Goal: Navigation & Orientation: Find specific page/section

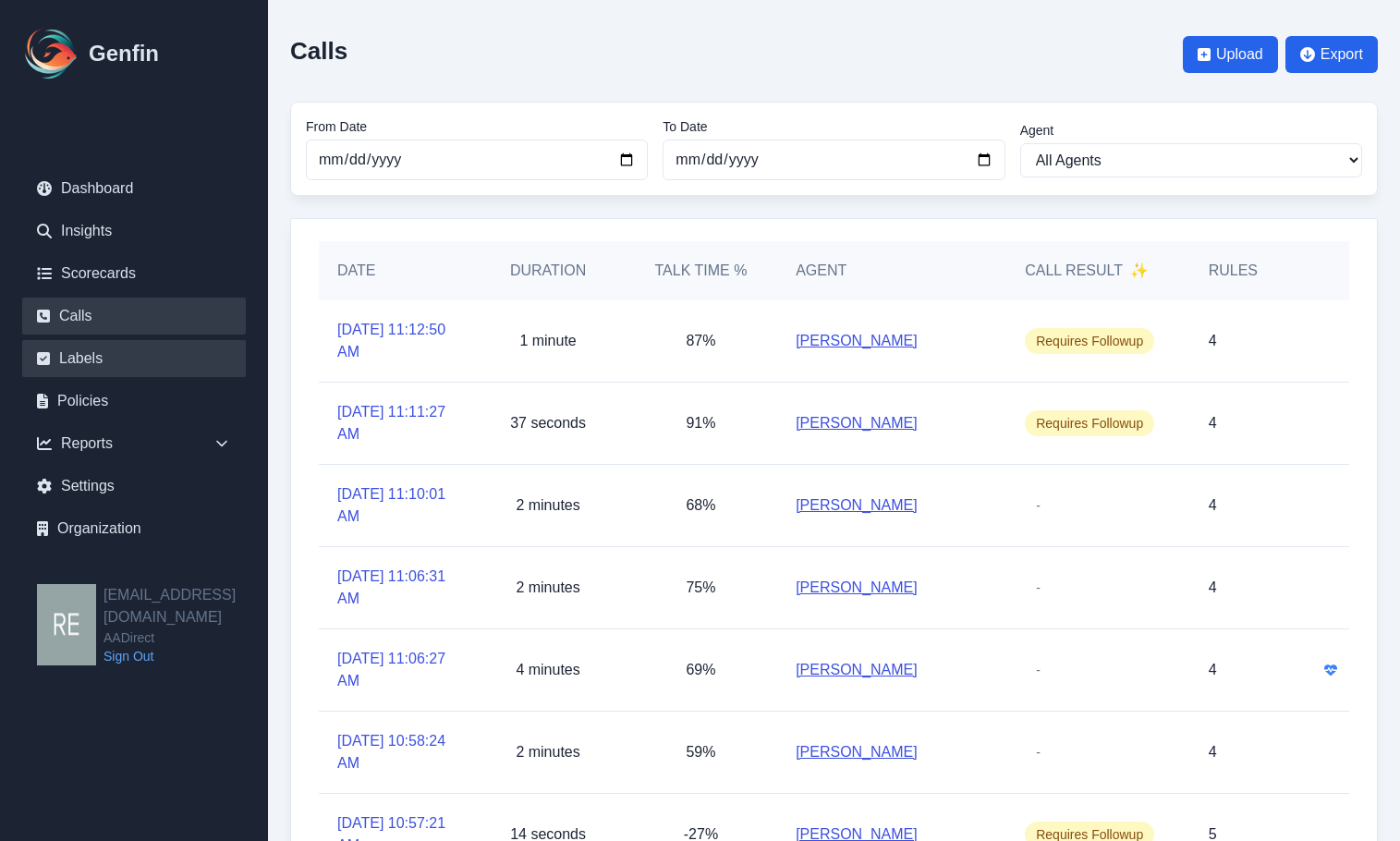
click at [103, 368] on link "Labels" at bounding box center [134, 358] width 224 height 37
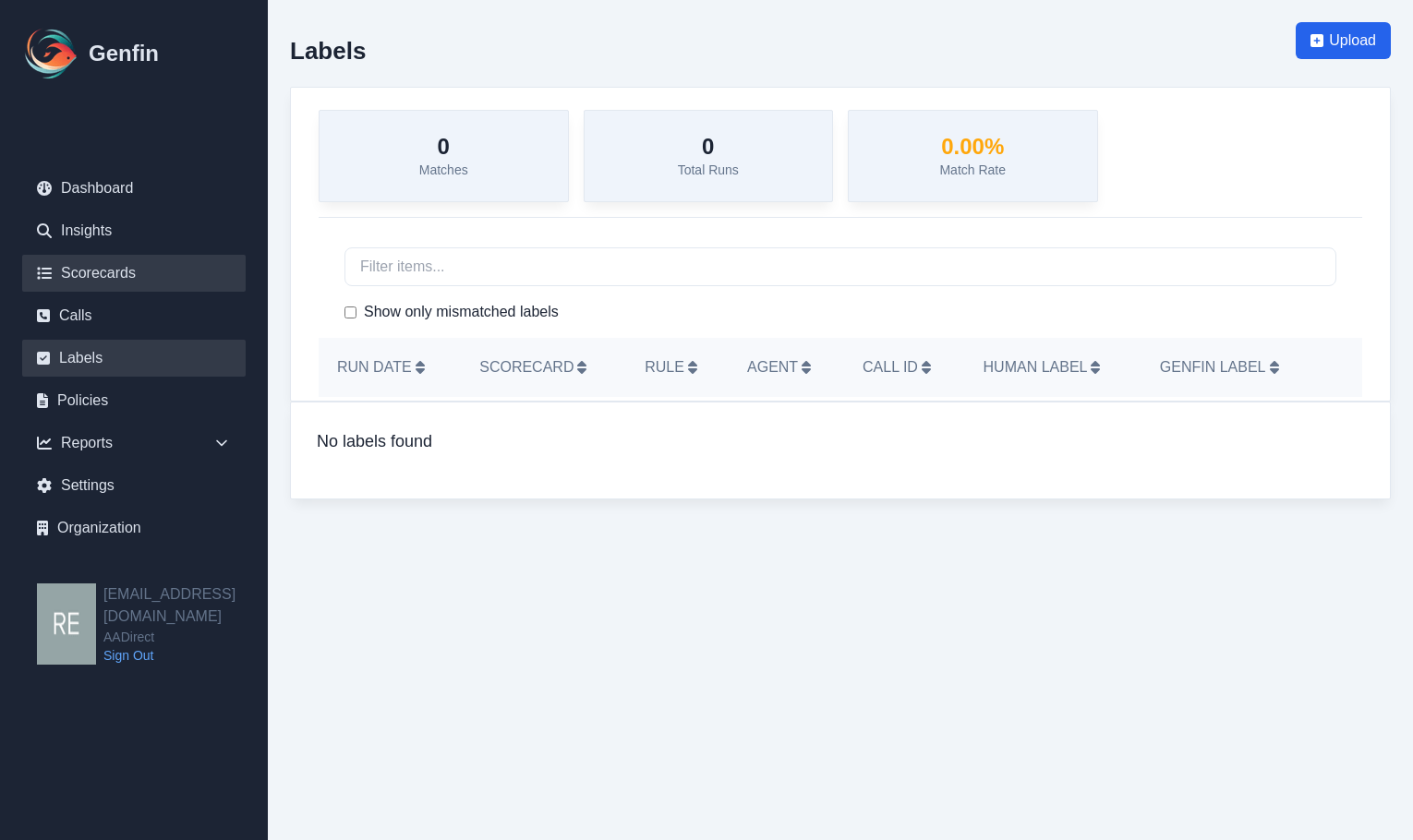
click at [53, 279] on link "Scorecards" at bounding box center [134, 273] width 224 height 37
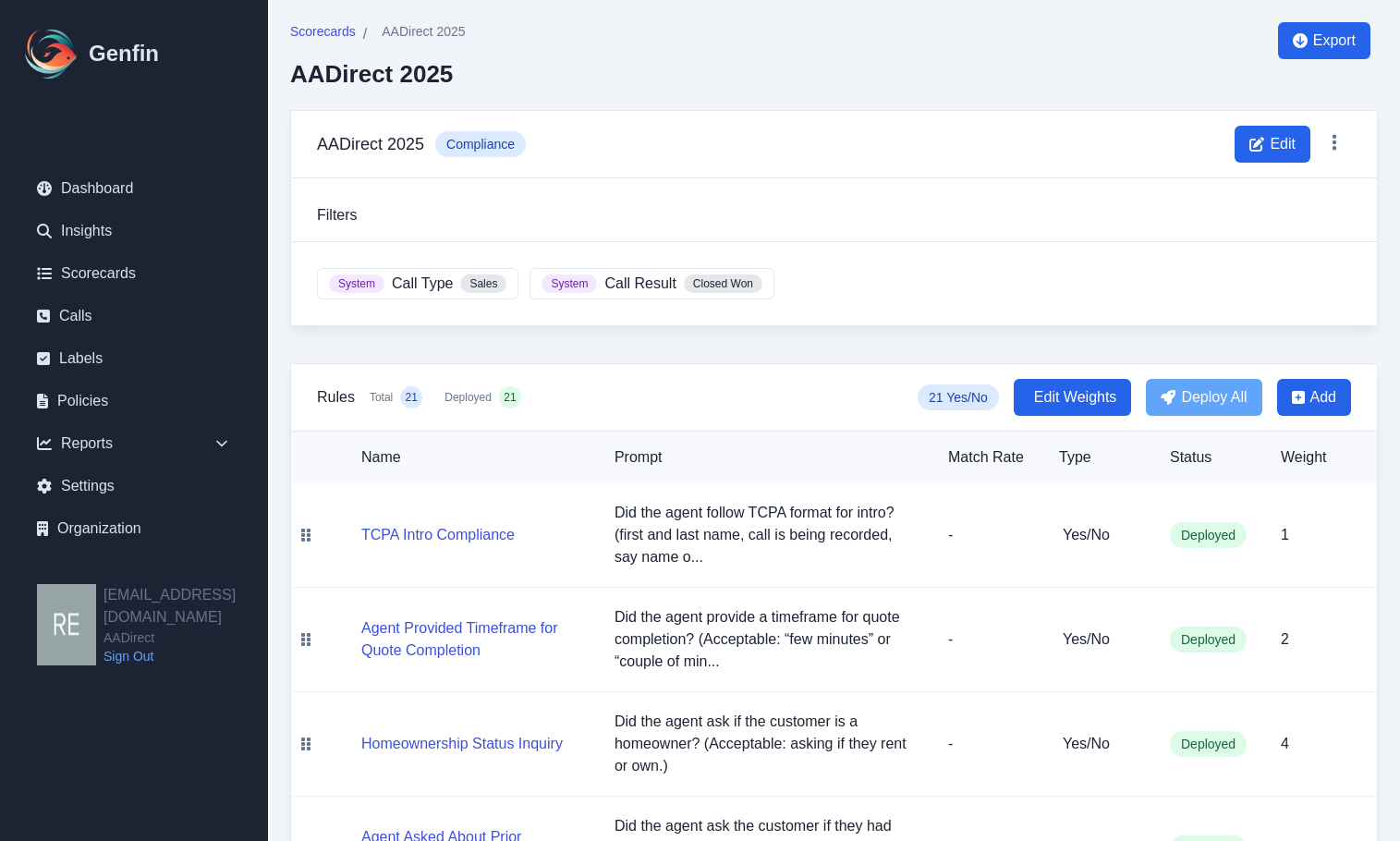
scroll to position [92, 0]
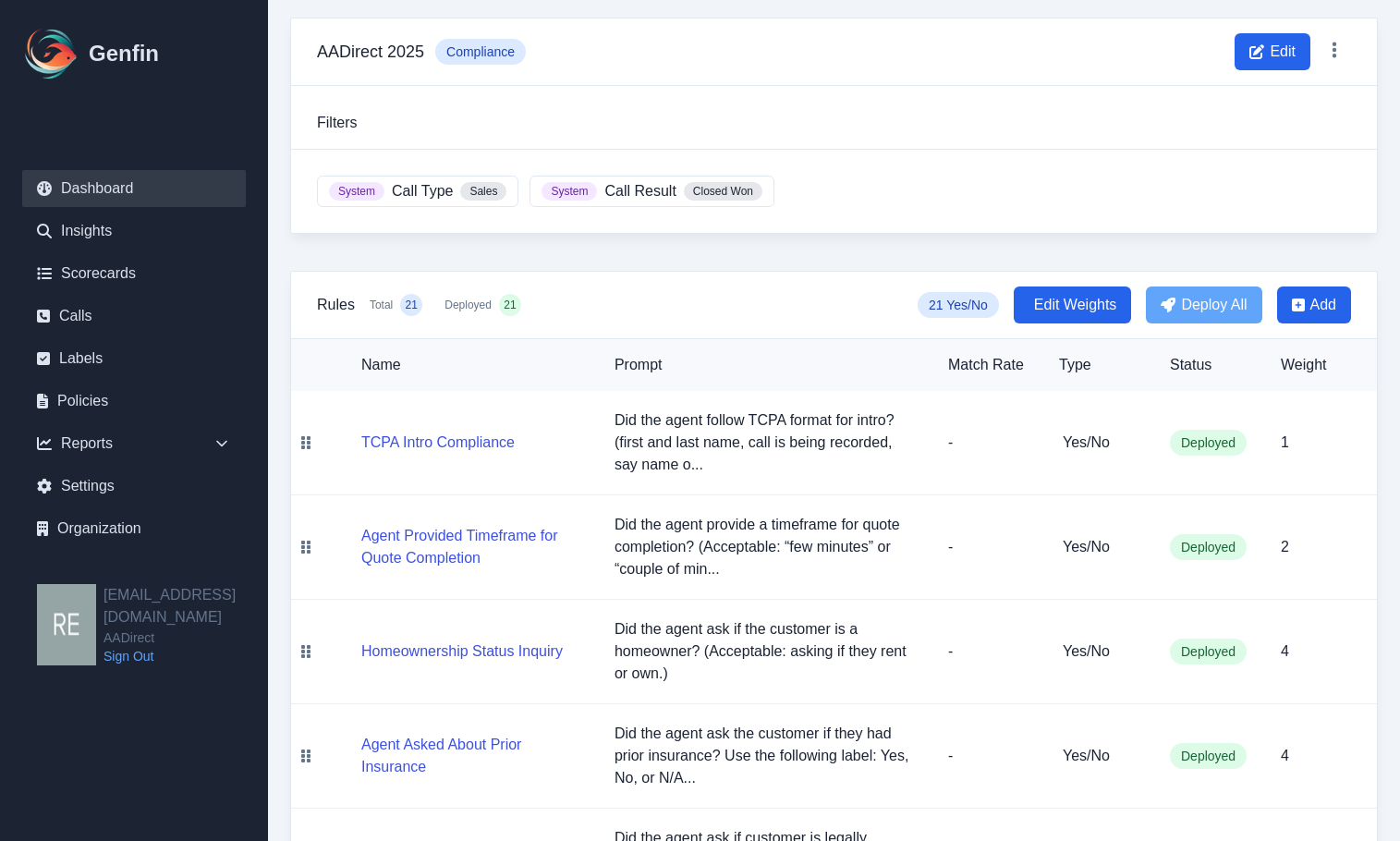
click at [119, 185] on link "Dashboard" at bounding box center [134, 189] width 224 height 37
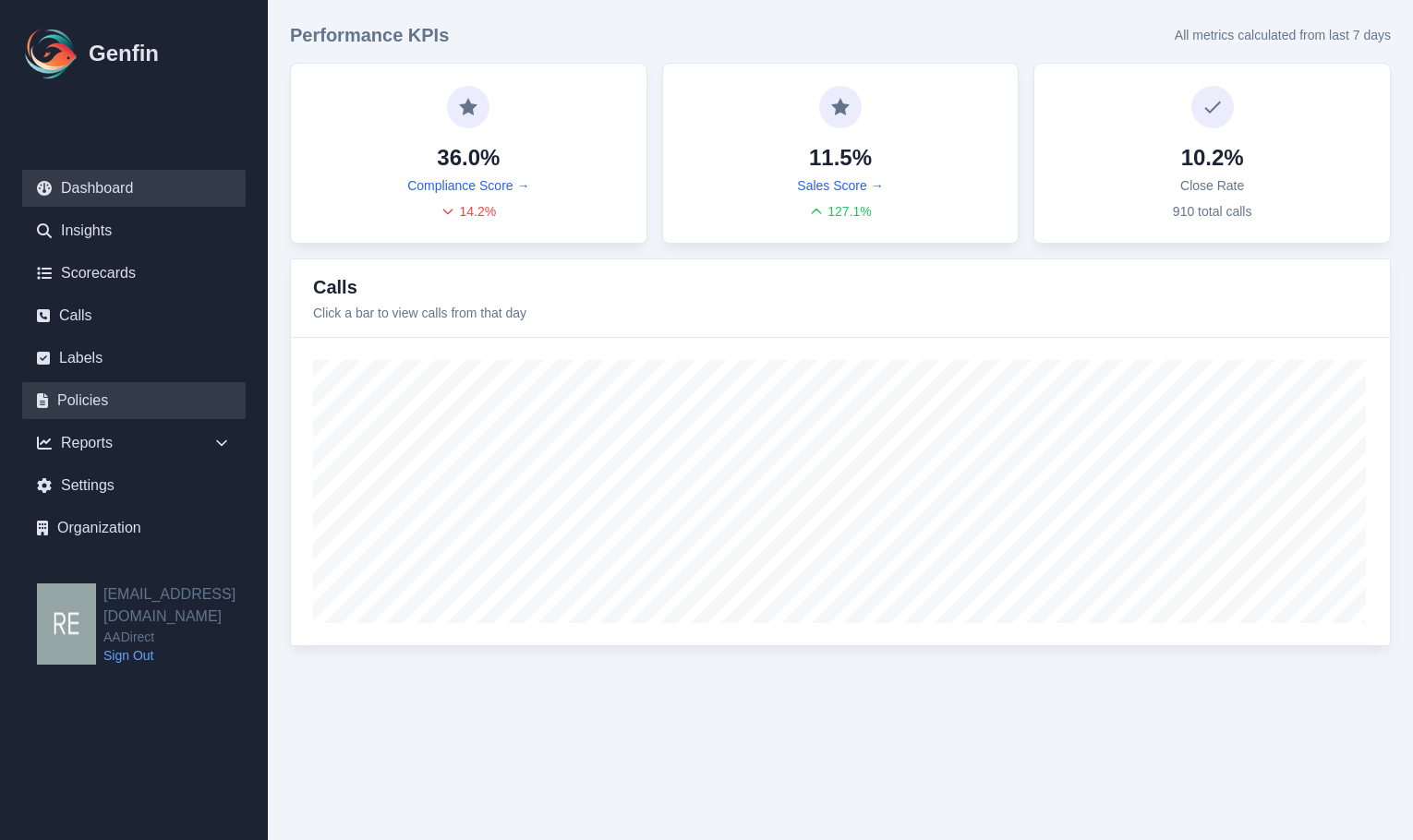
click at [106, 395] on link "Policies" at bounding box center [134, 401] width 224 height 37
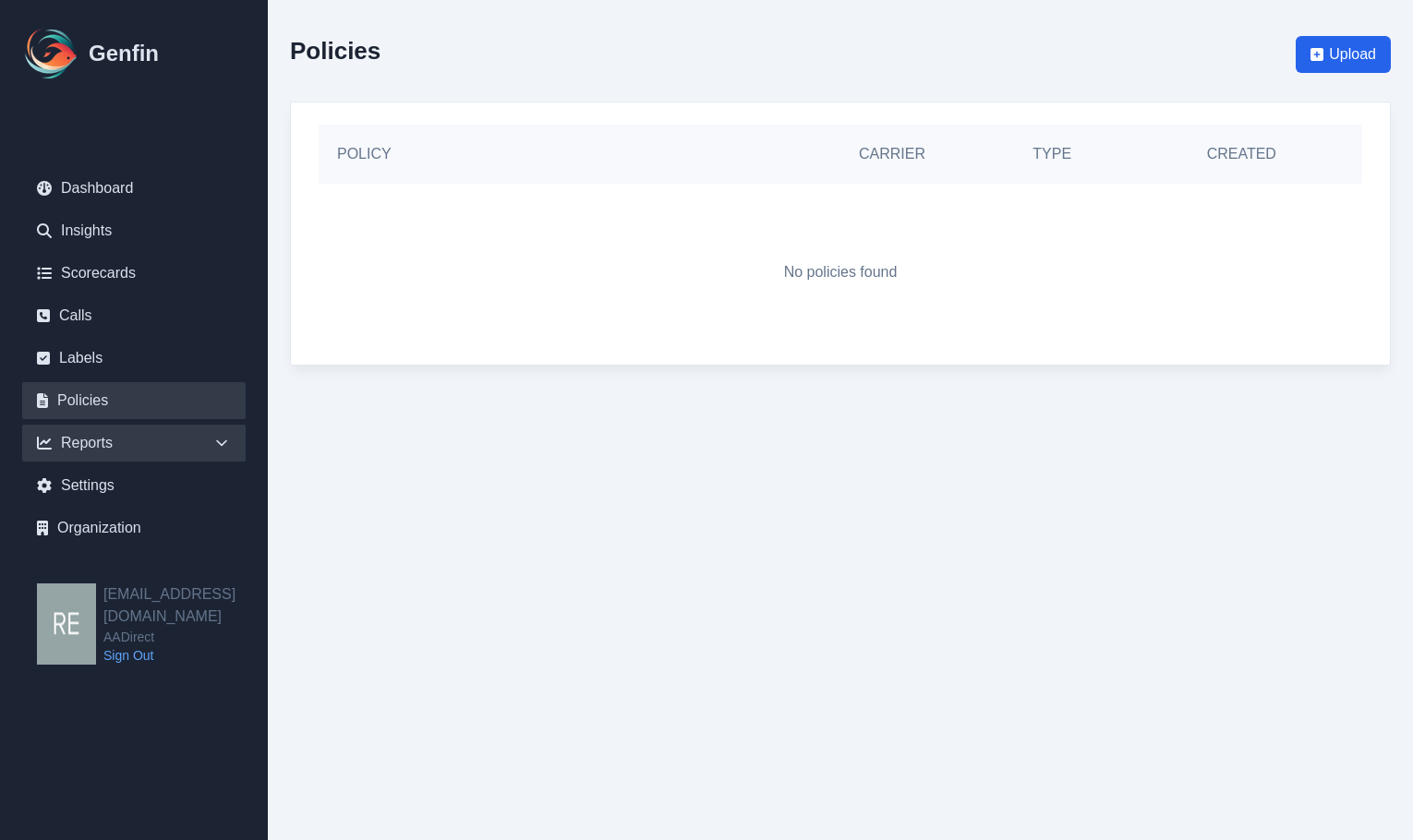
click at [77, 445] on div "Reports" at bounding box center [134, 443] width 224 height 37
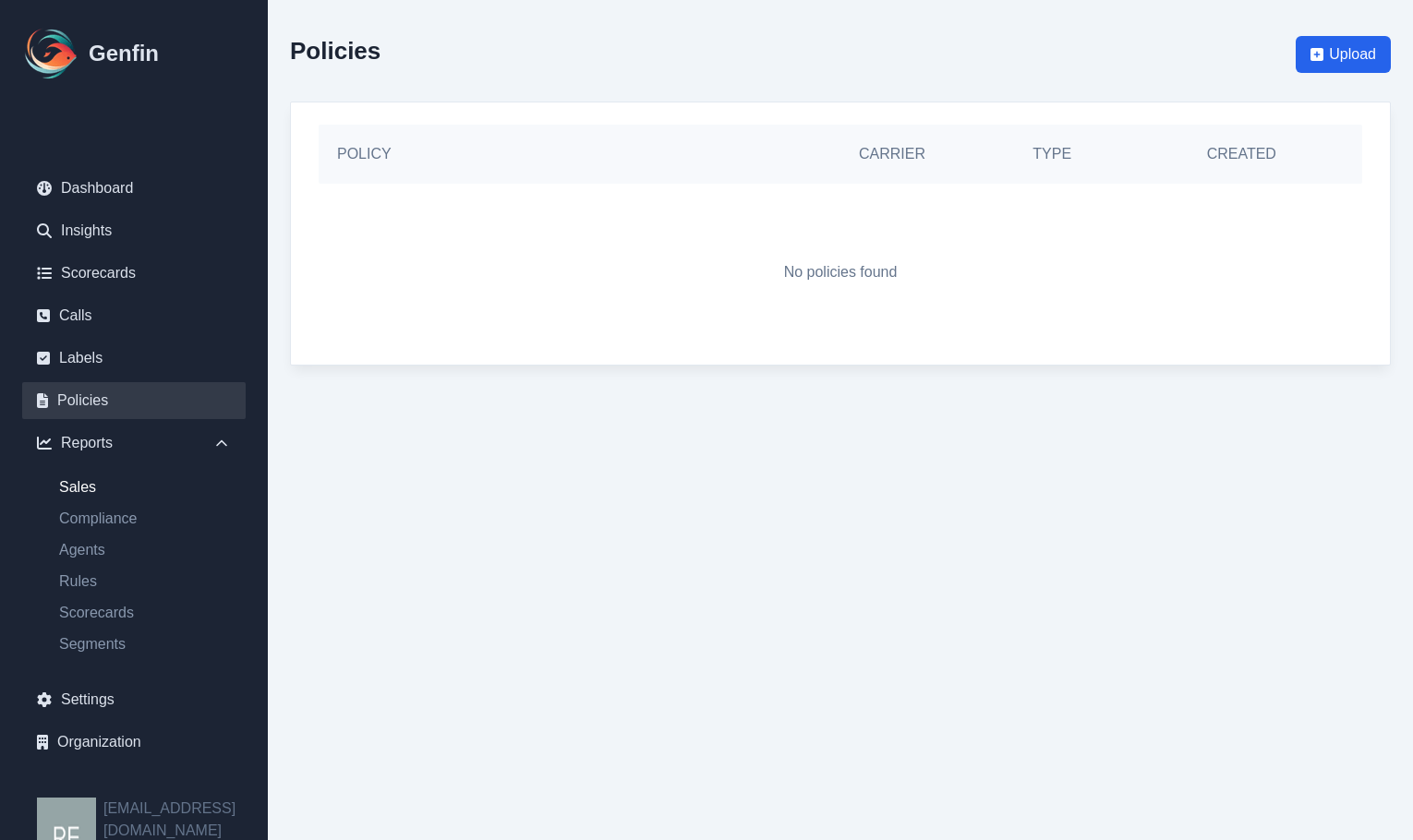
click at [100, 485] on link "Sales" at bounding box center [145, 487] width 201 height 22
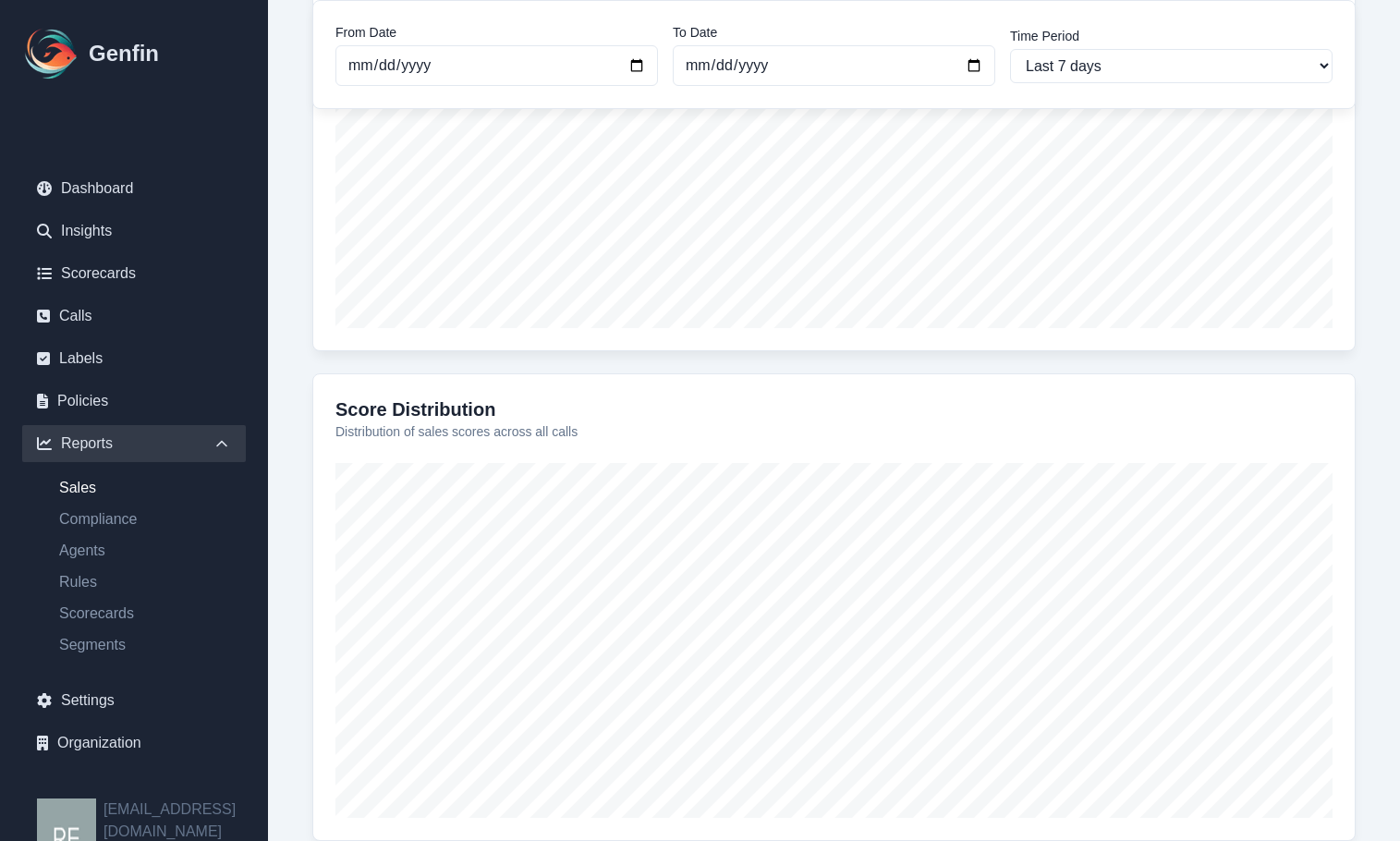
scroll to position [621, 0]
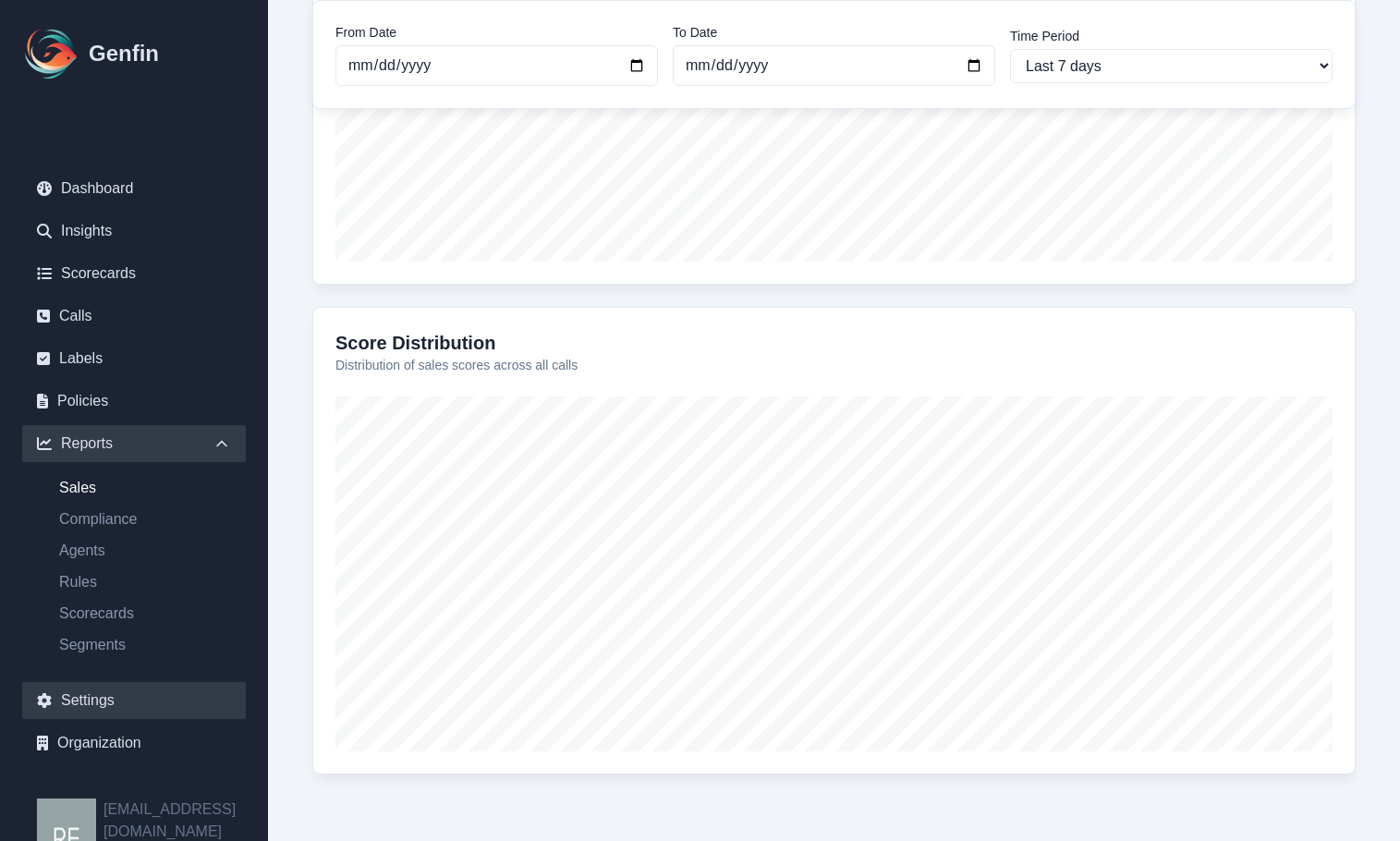
click at [96, 707] on link "Settings" at bounding box center [134, 701] width 224 height 37
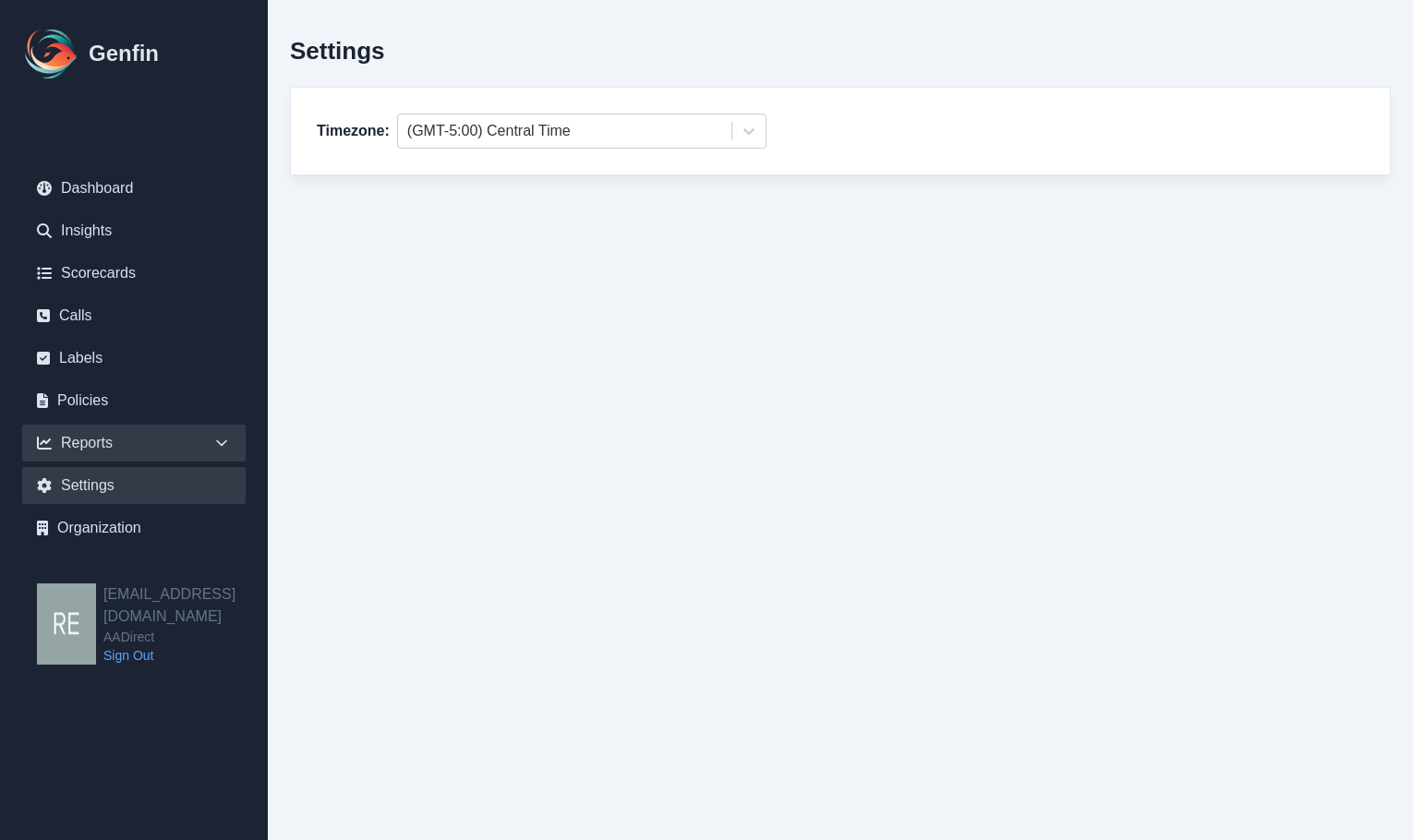
click at [97, 434] on div "Reports" at bounding box center [134, 443] width 224 height 37
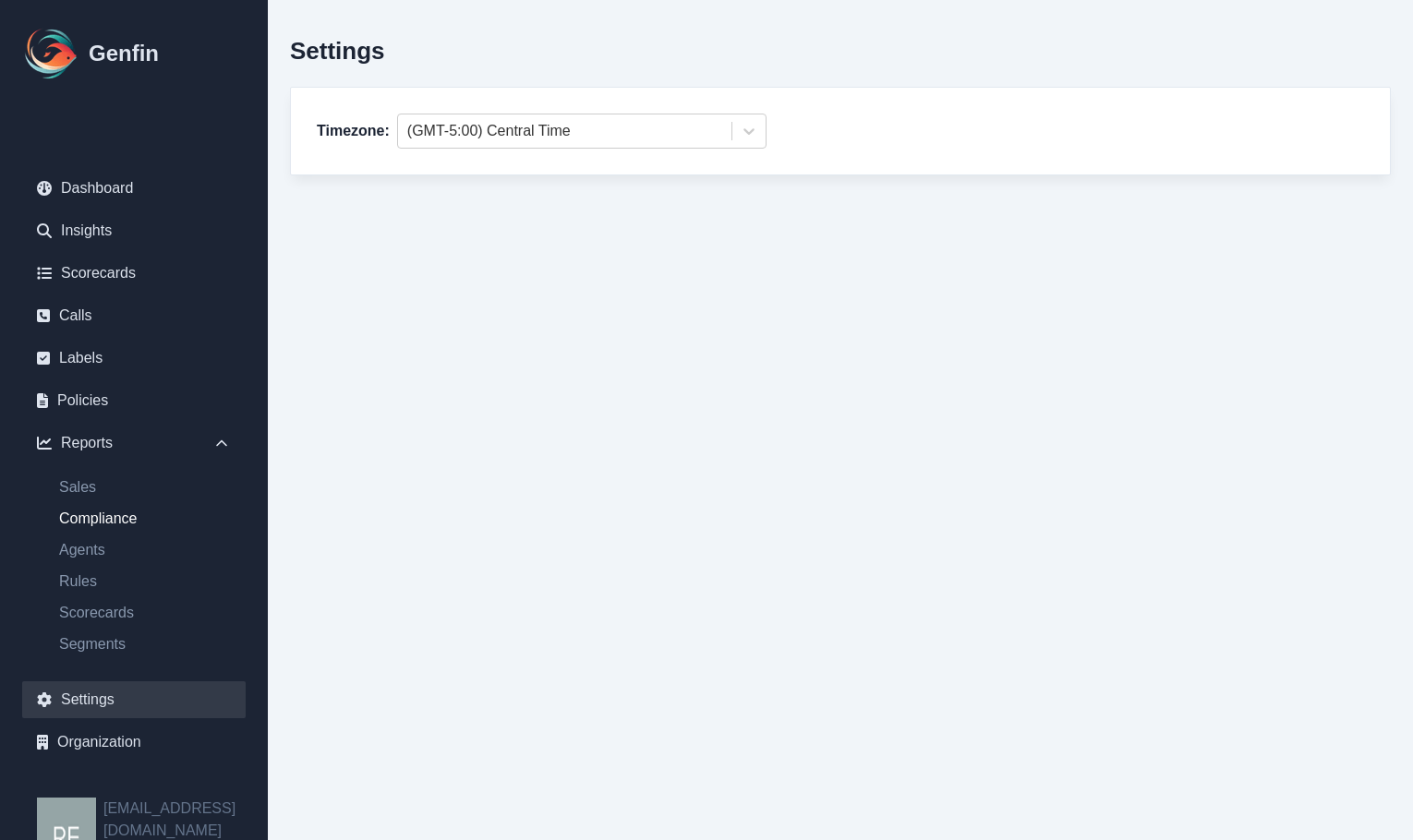
click at [125, 513] on link "Compliance" at bounding box center [145, 519] width 201 height 22
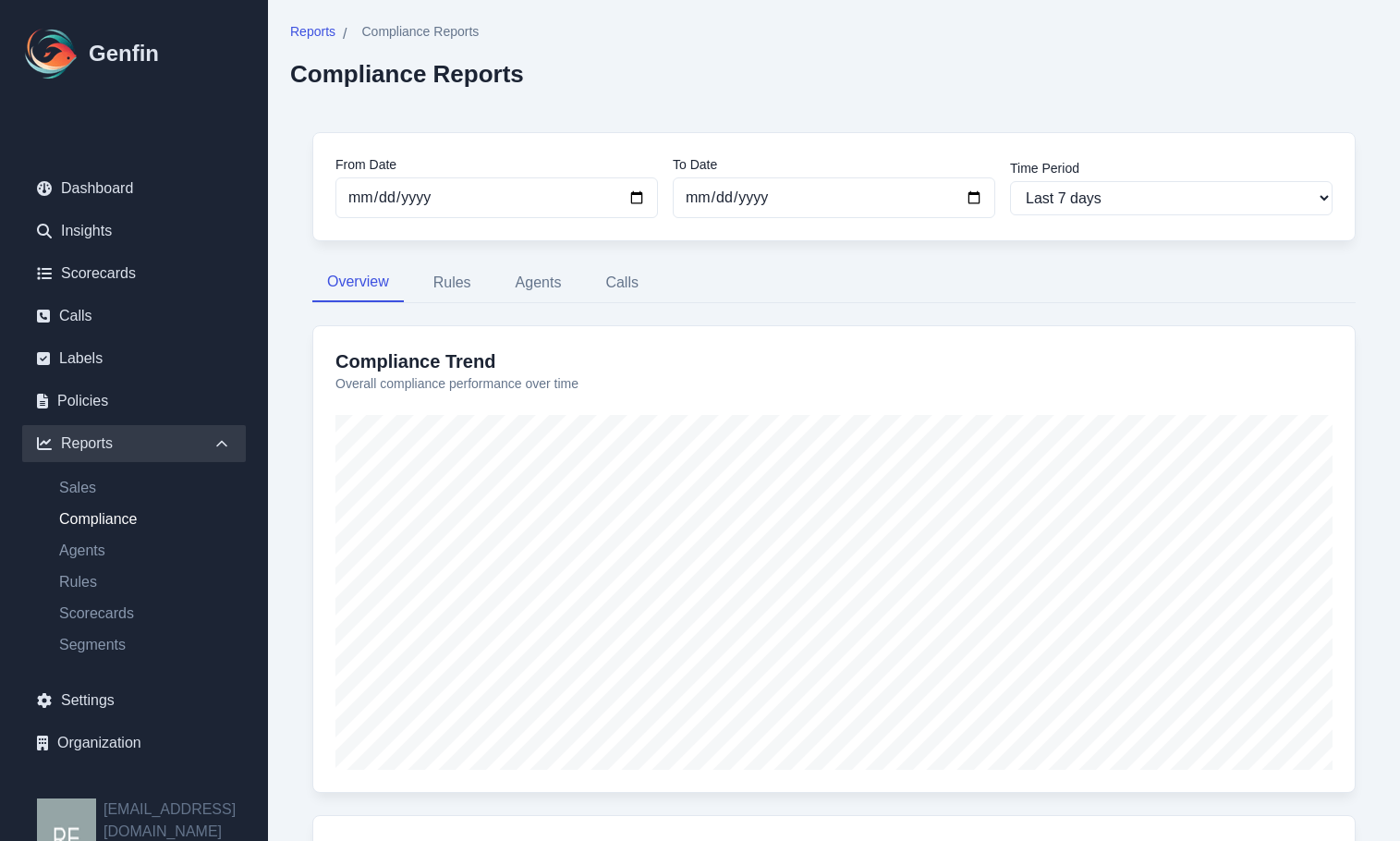
scroll to position [509, 0]
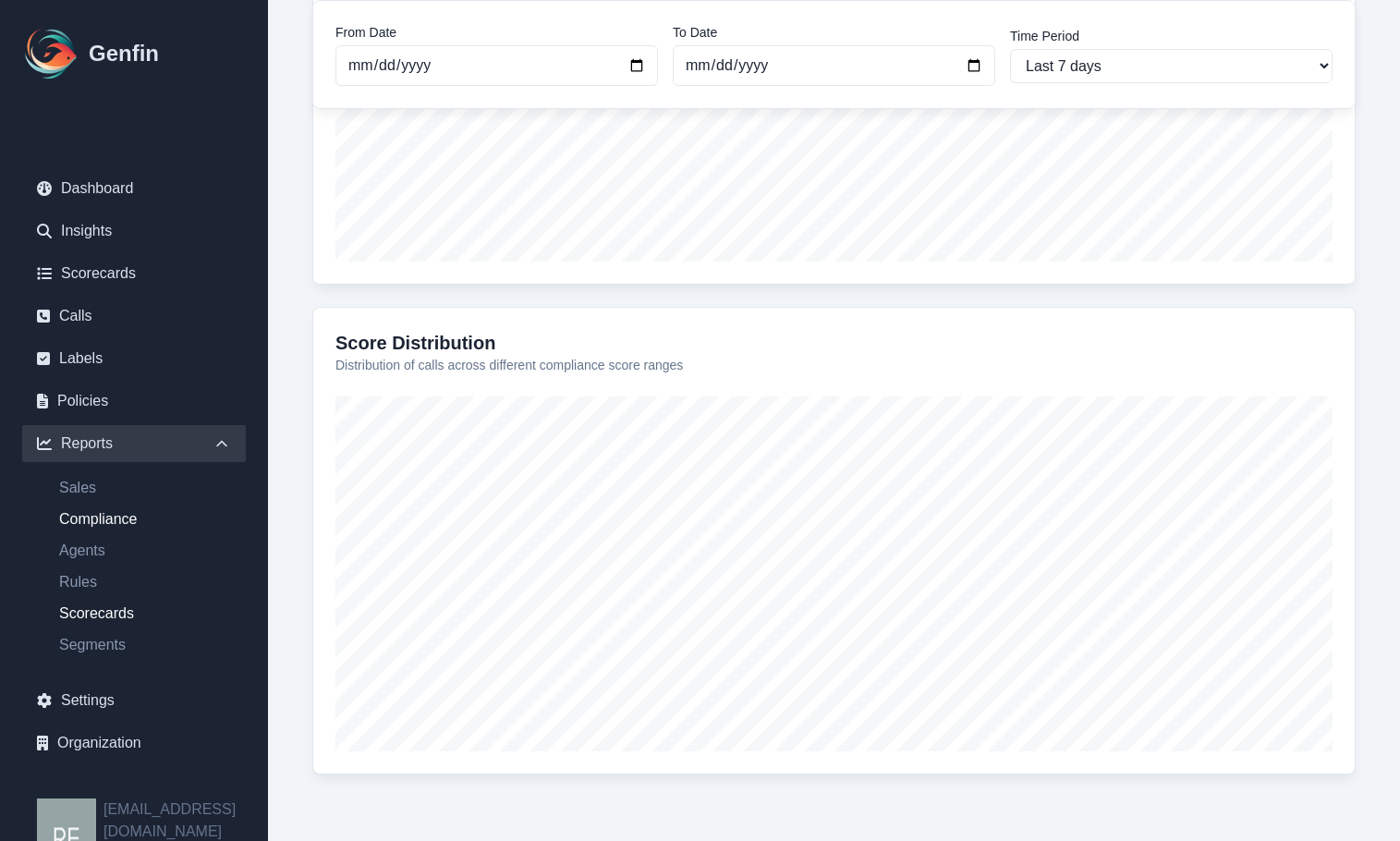
click at [105, 607] on link "Scorecards" at bounding box center [145, 613] width 202 height 22
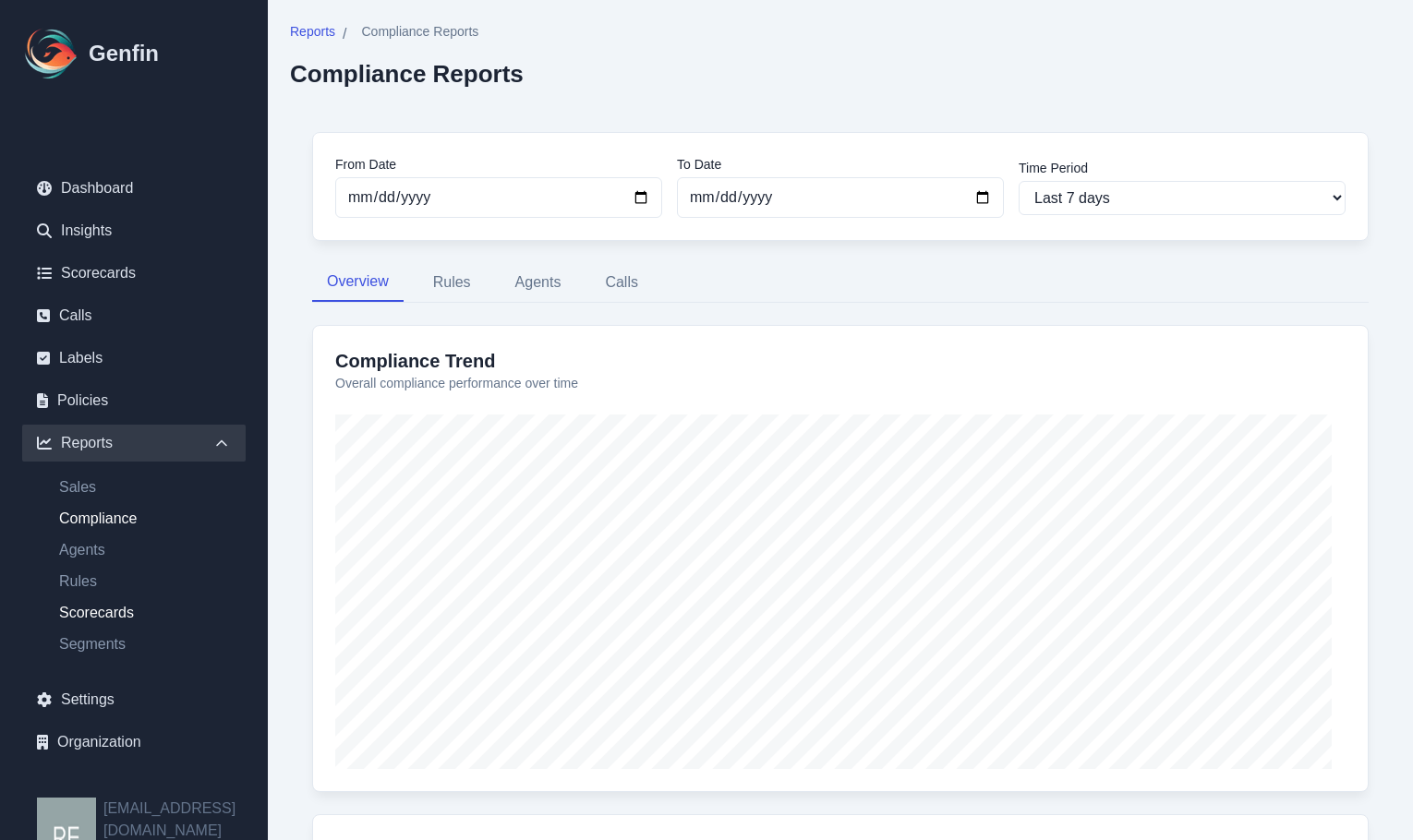
select select "14"
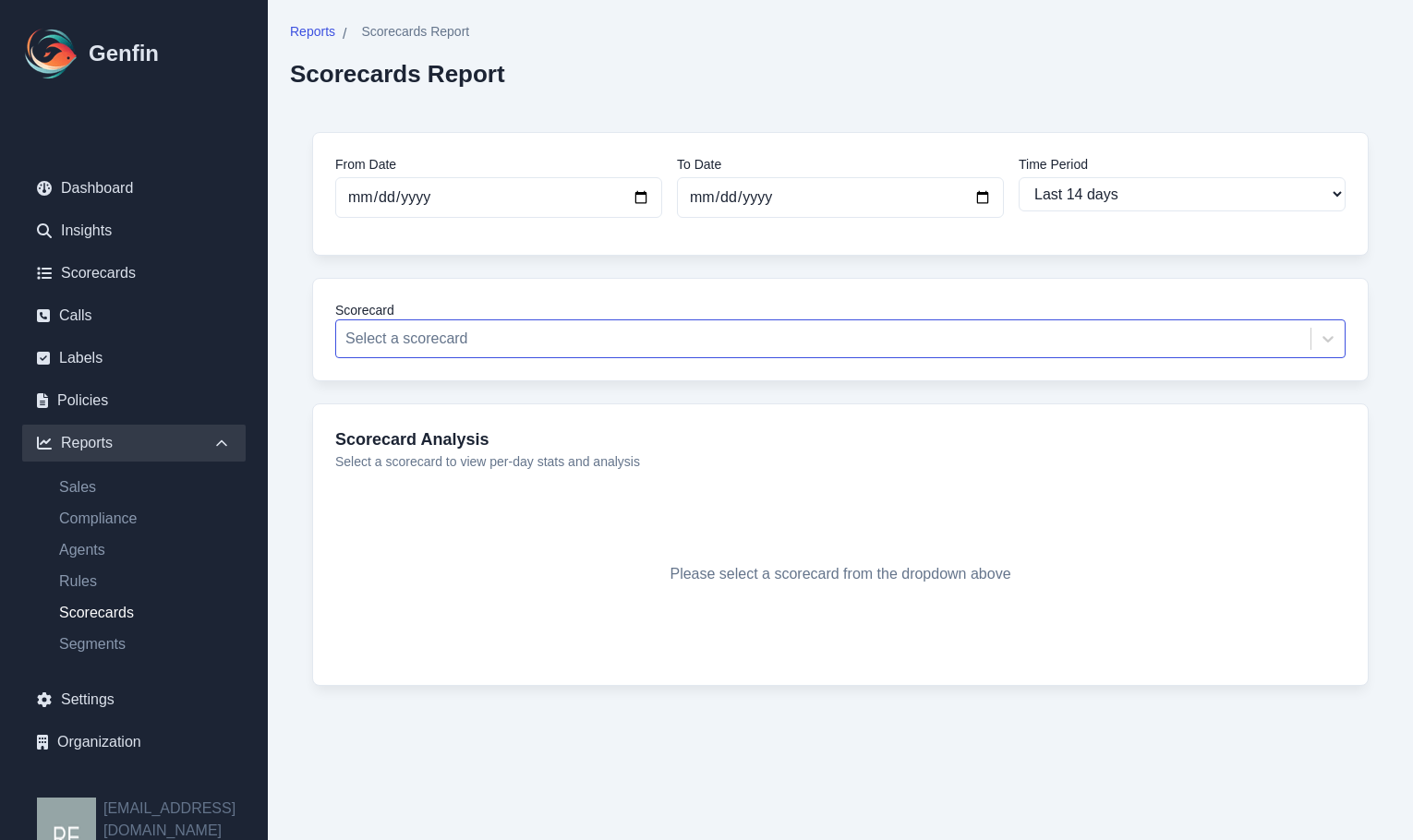
click at [767, 336] on div at bounding box center [823, 339] width 955 height 26
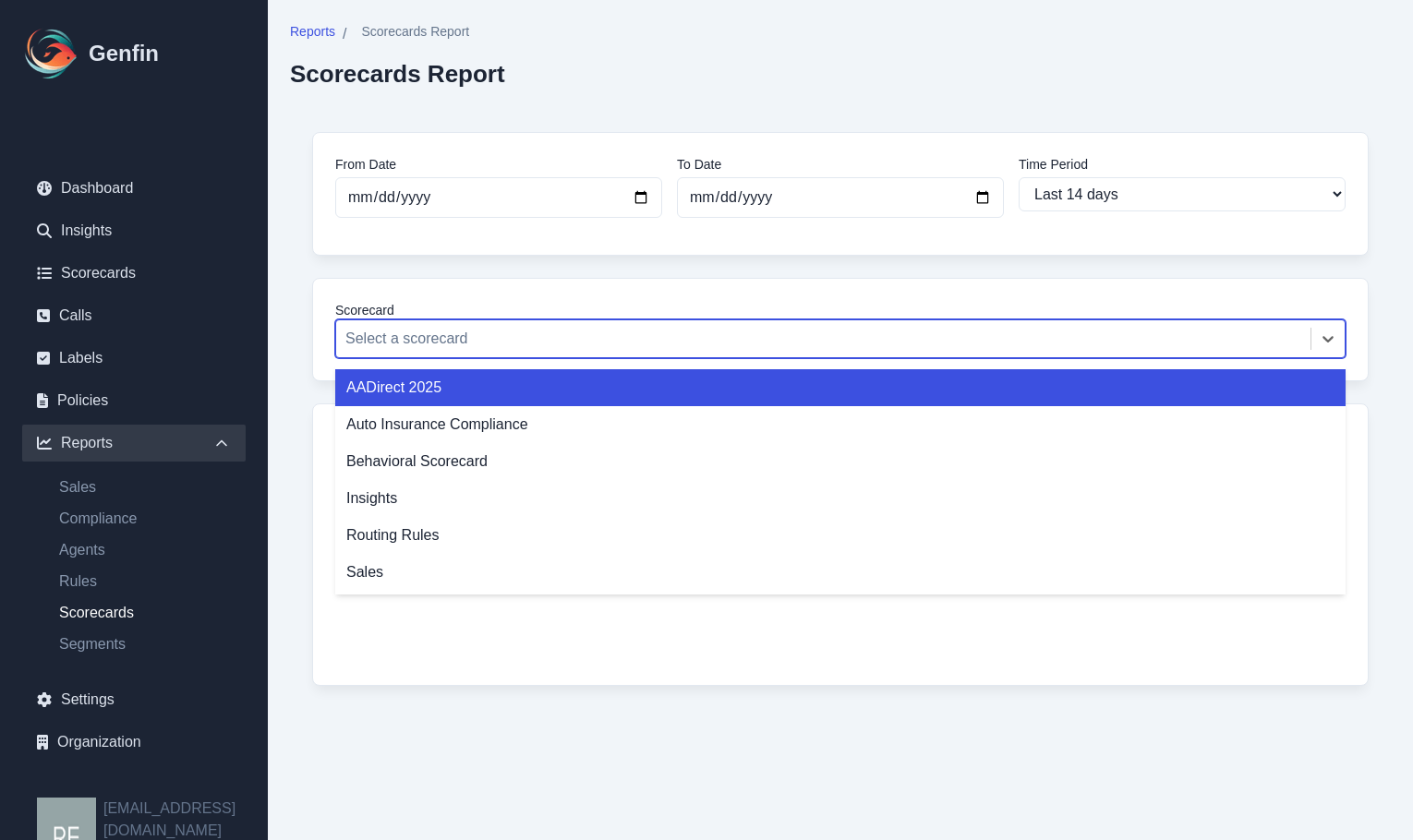
click at [510, 389] on div "AADirect 2025" at bounding box center [840, 388] width 1010 height 37
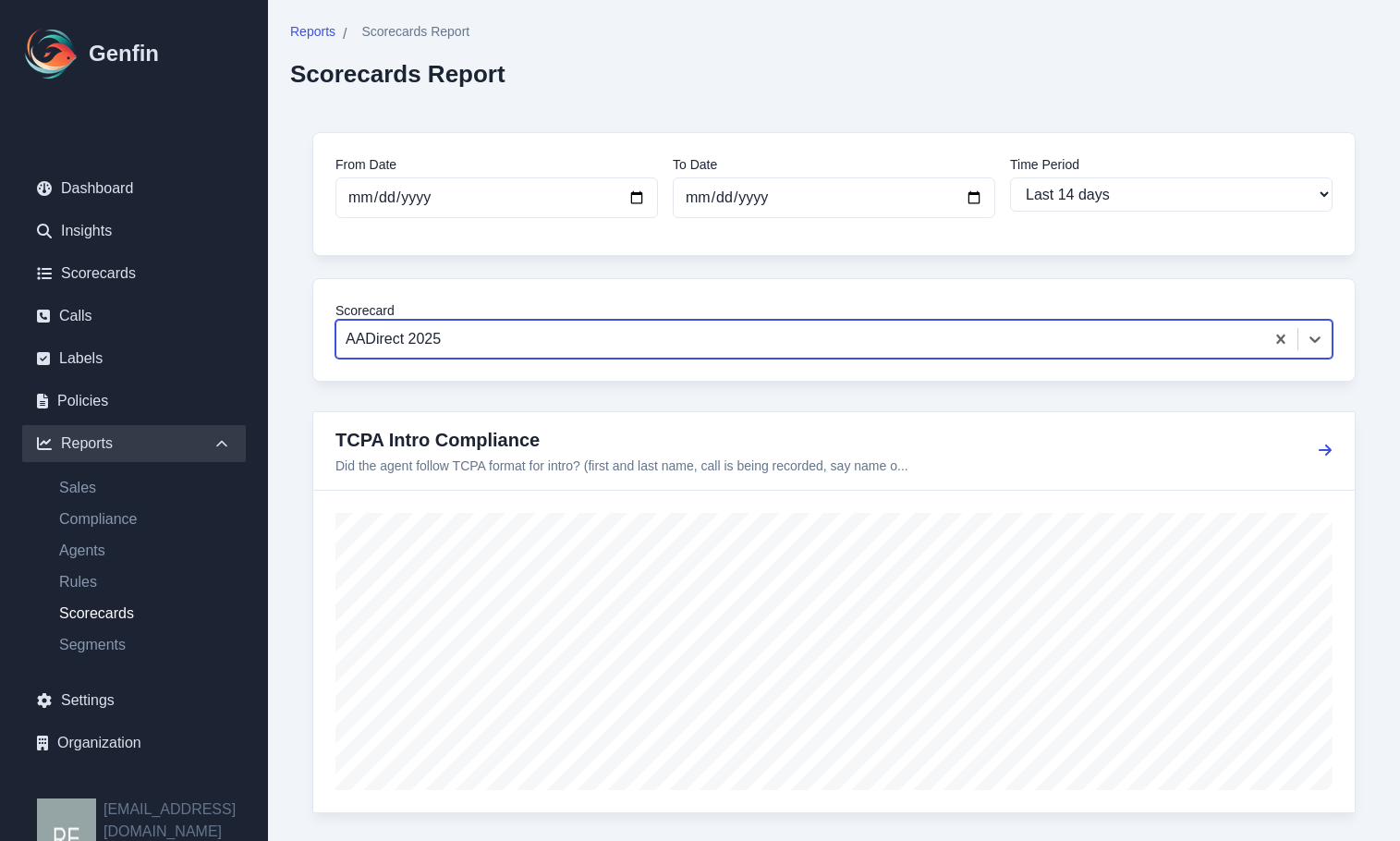
click at [1331, 450] on icon "button" at bounding box center [1324, 450] width 13 height 11
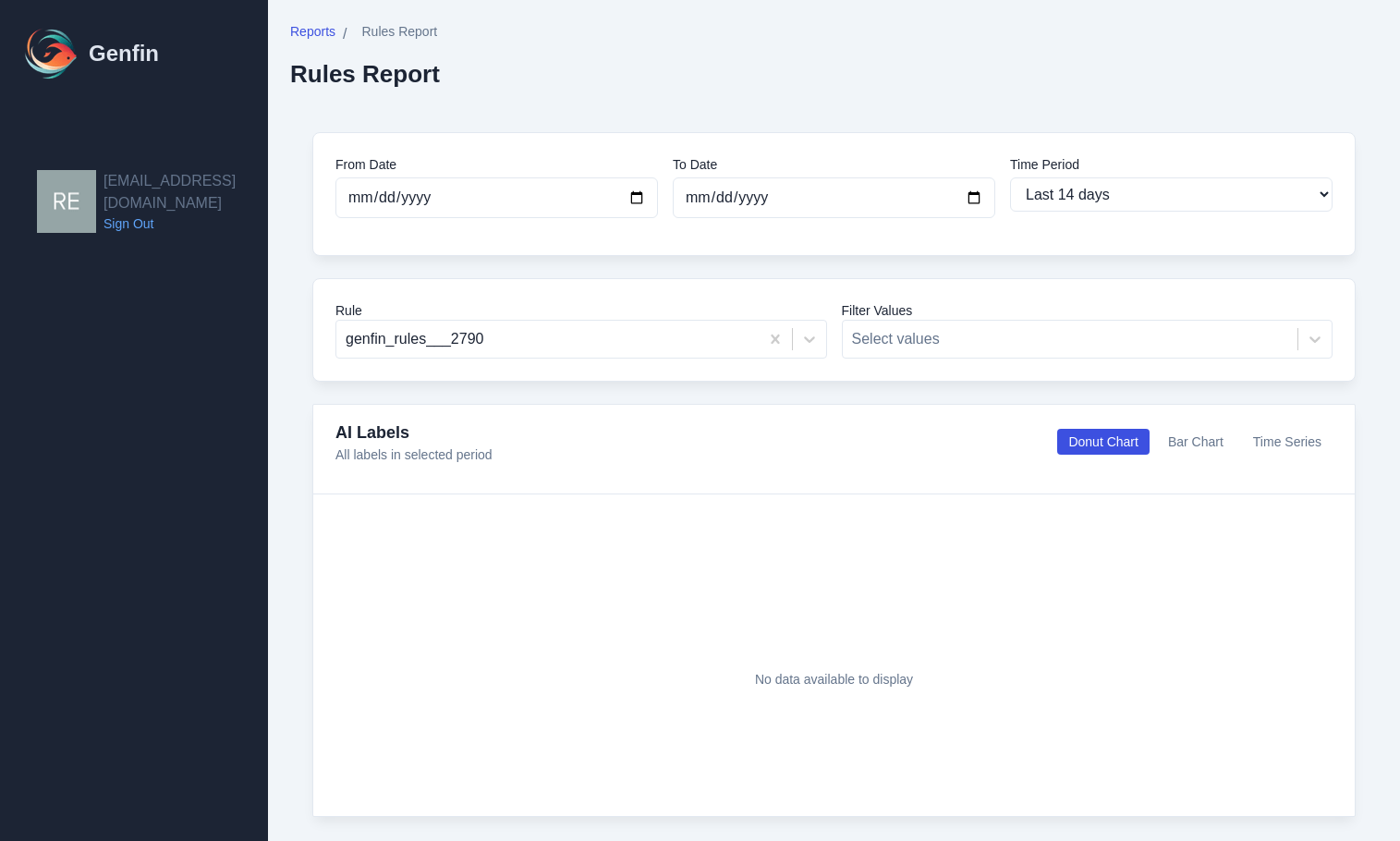
select select "14"
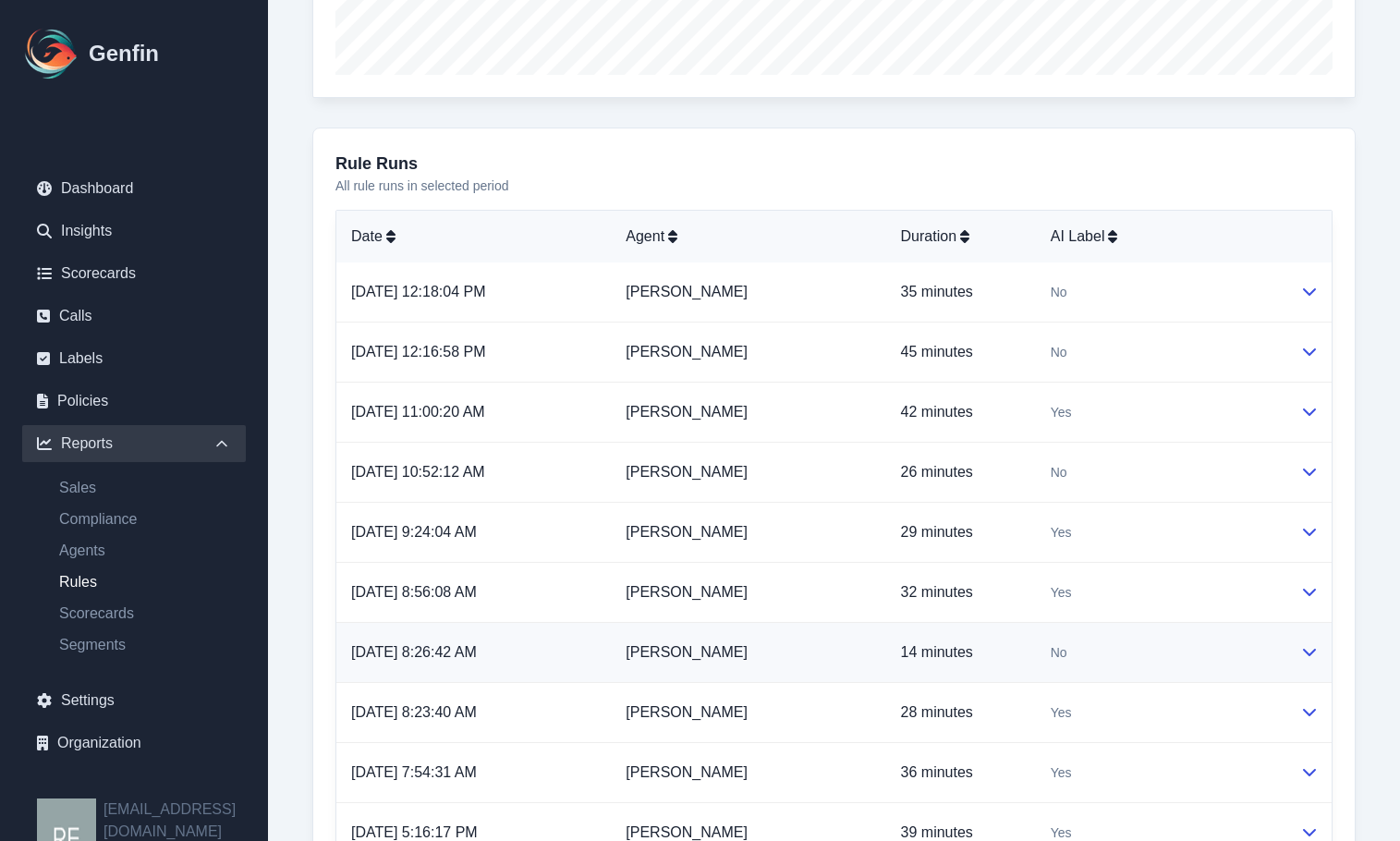
scroll to position [904, 0]
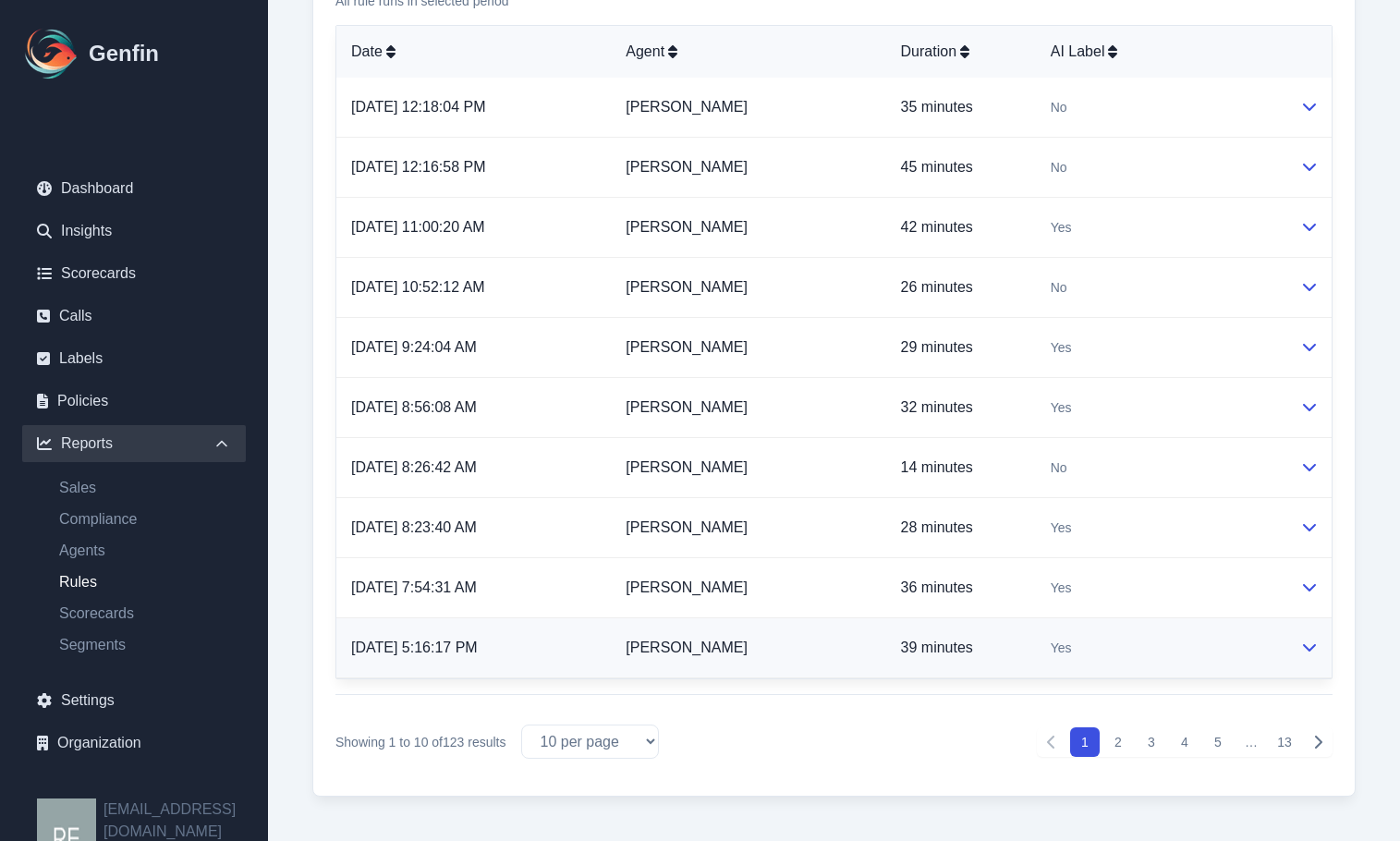
click at [1296, 658] on td at bounding box center [1309, 648] width 47 height 60
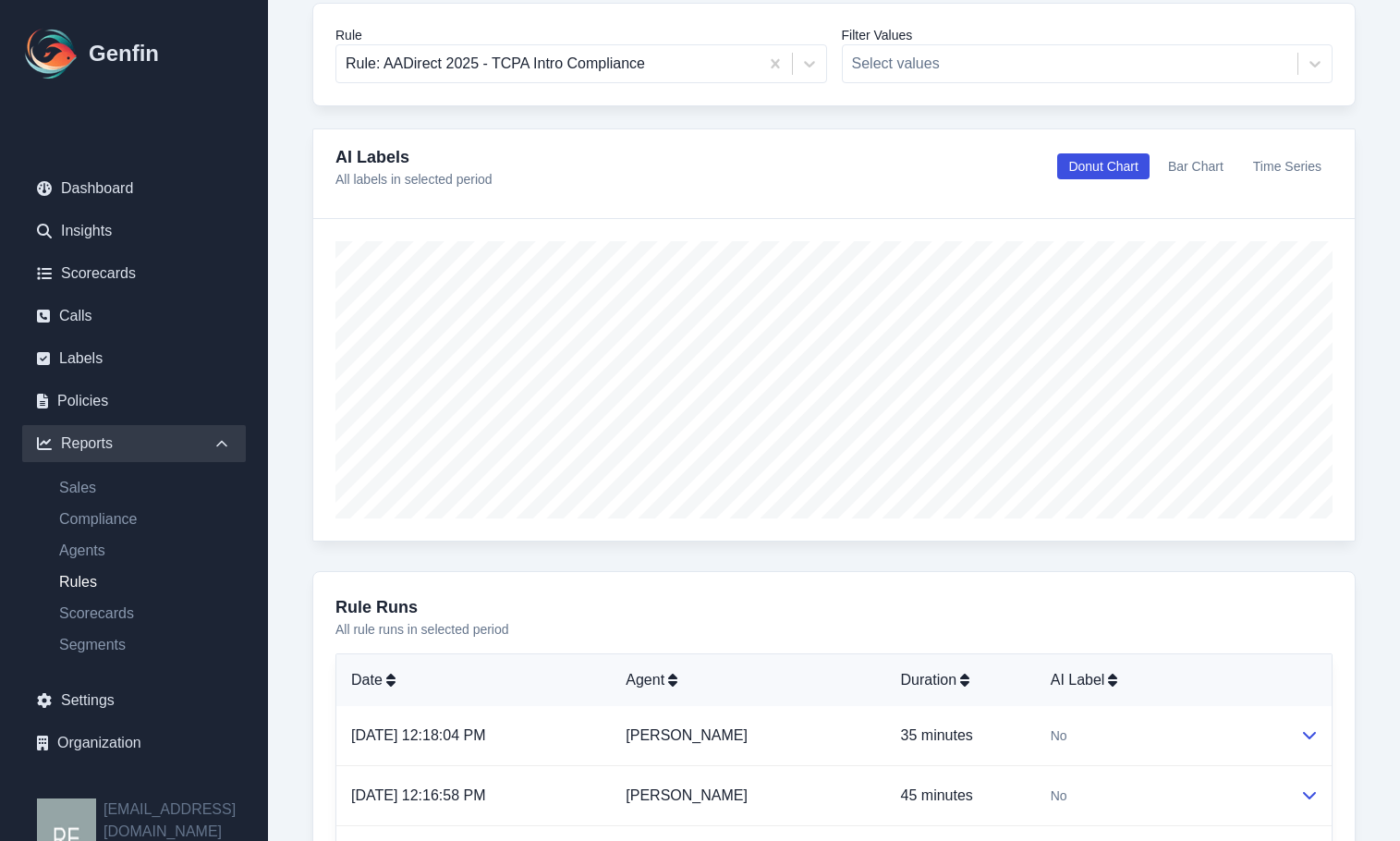
scroll to position [0, 0]
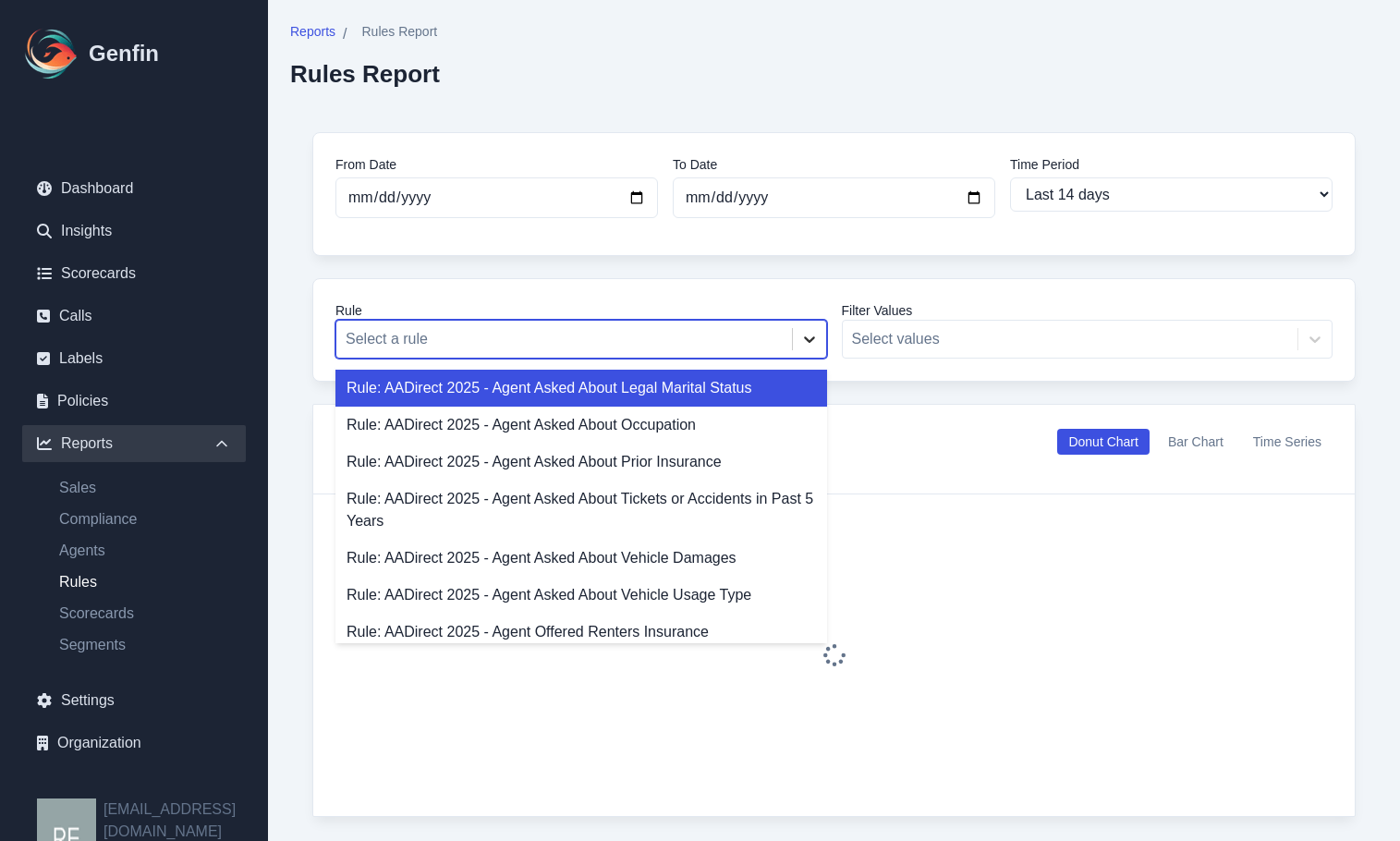
click at [814, 331] on icon at bounding box center [809, 339] width 18 height 18
click at [797, 347] on div at bounding box center [809, 339] width 33 height 33
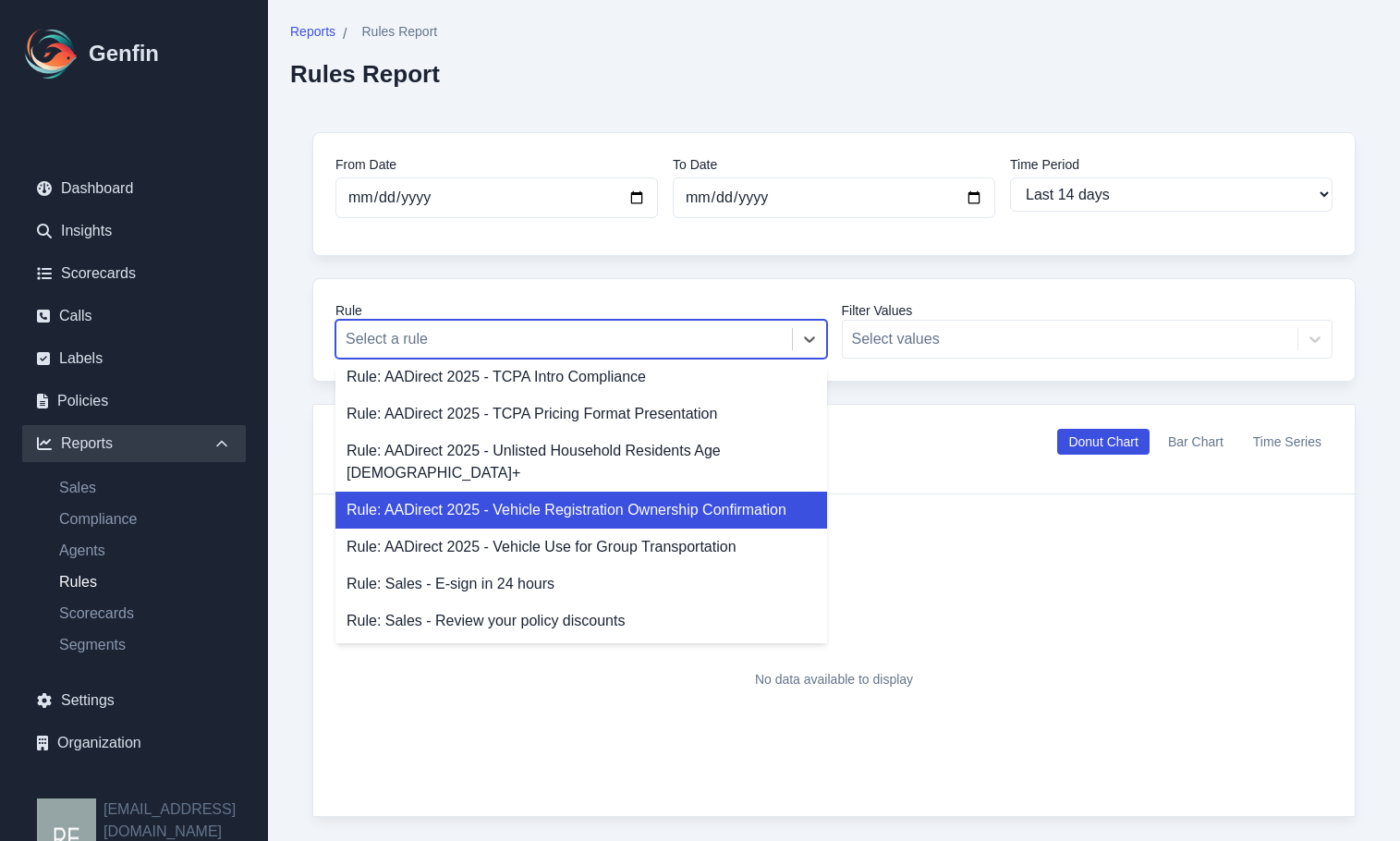
scroll to position [185, 0]
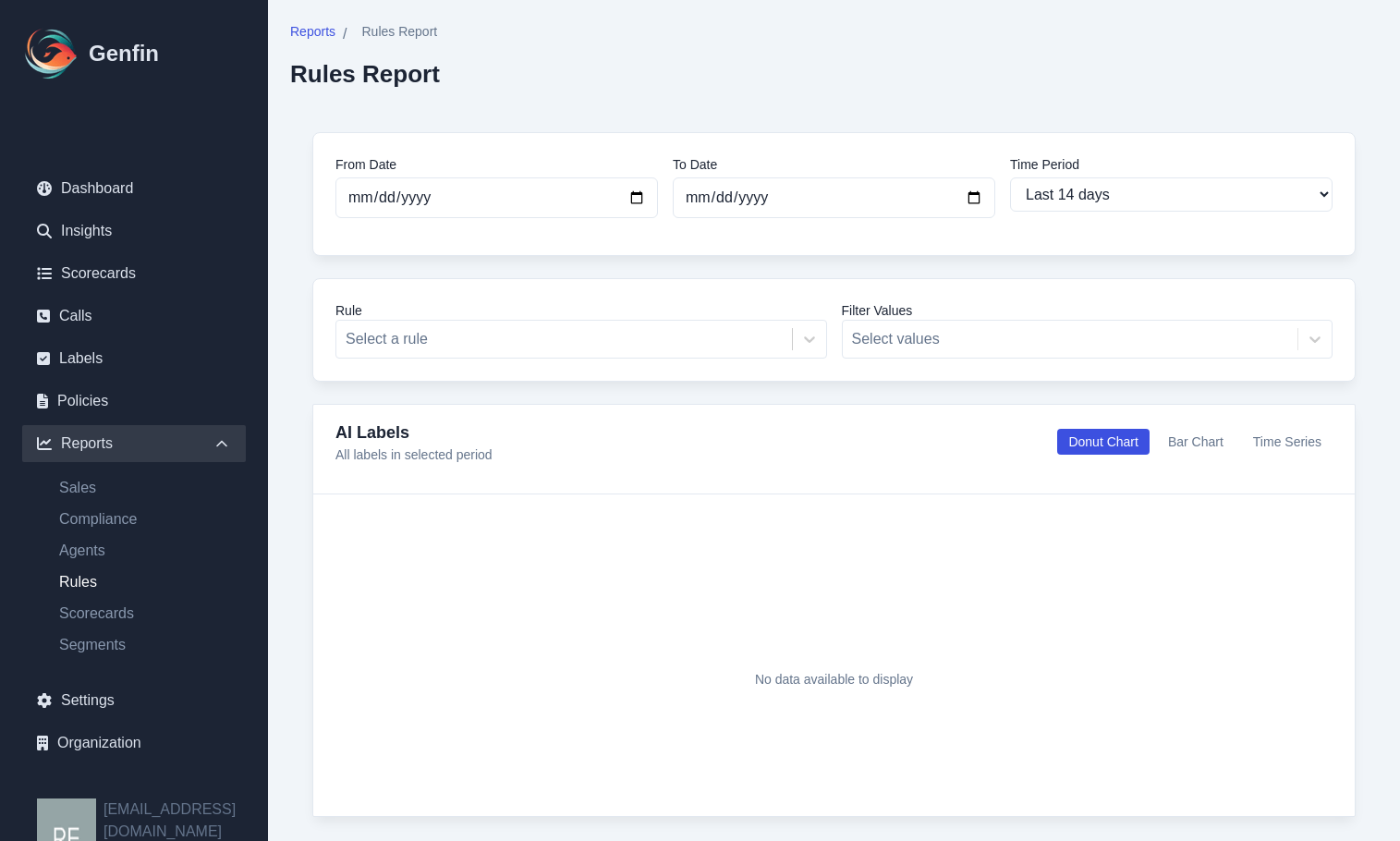
click at [979, 347] on div "Filter Values Select values" at bounding box center [1087, 329] width 491 height 57
click at [993, 334] on div "Filter Values Select values" at bounding box center [1087, 329] width 491 height 57
click at [994, 337] on div "Filter Values Select values" at bounding box center [1087, 329] width 491 height 57
click at [1035, 355] on div "Filter Values Select values" at bounding box center [1087, 329] width 491 height 57
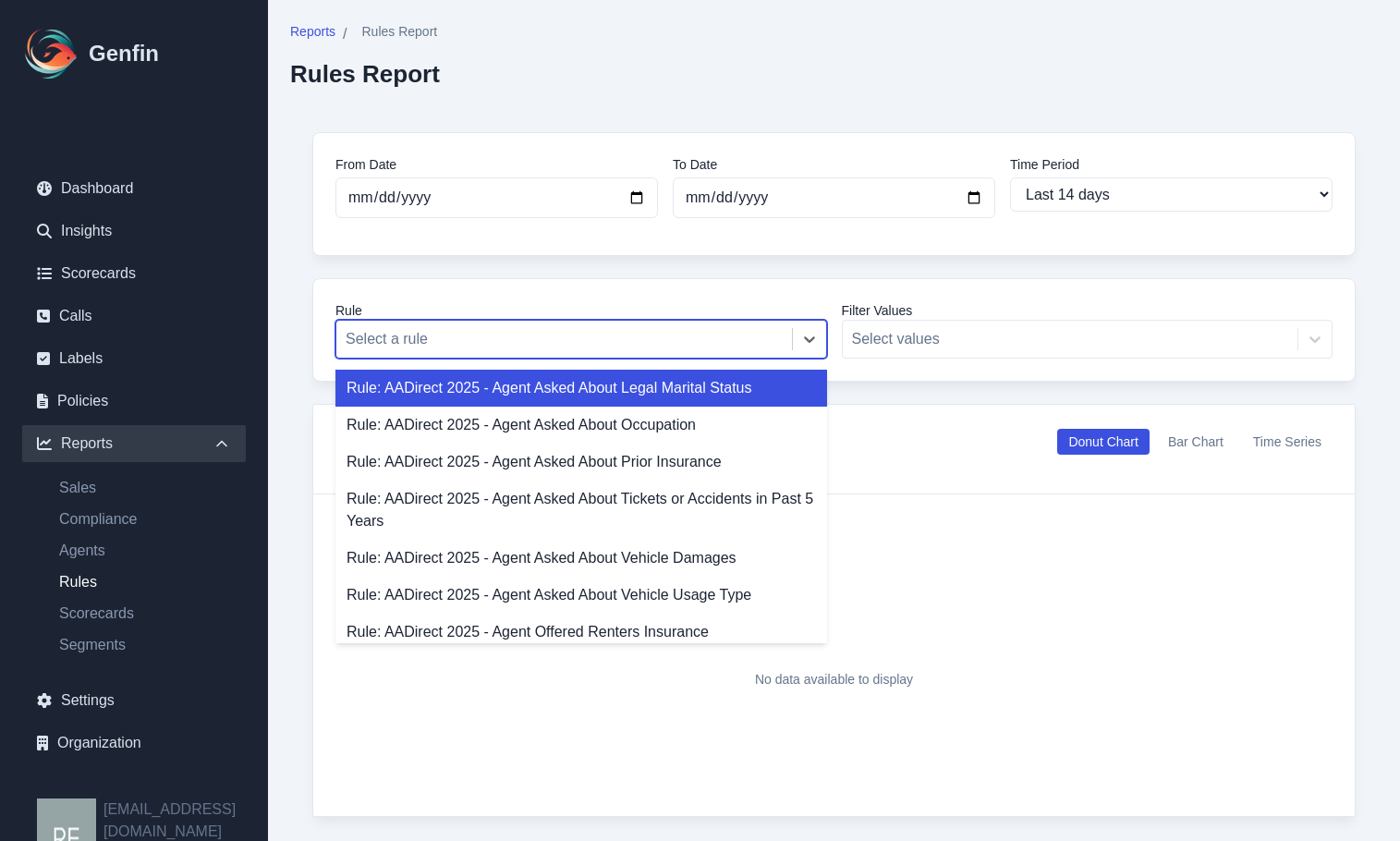
click at [739, 354] on div "Select a rule" at bounding box center [564, 339] width 455 height 33
click at [700, 395] on div "Rule: AADirect 2025 - Agent Asked About Legal Marital Status" at bounding box center [580, 389] width 491 height 37
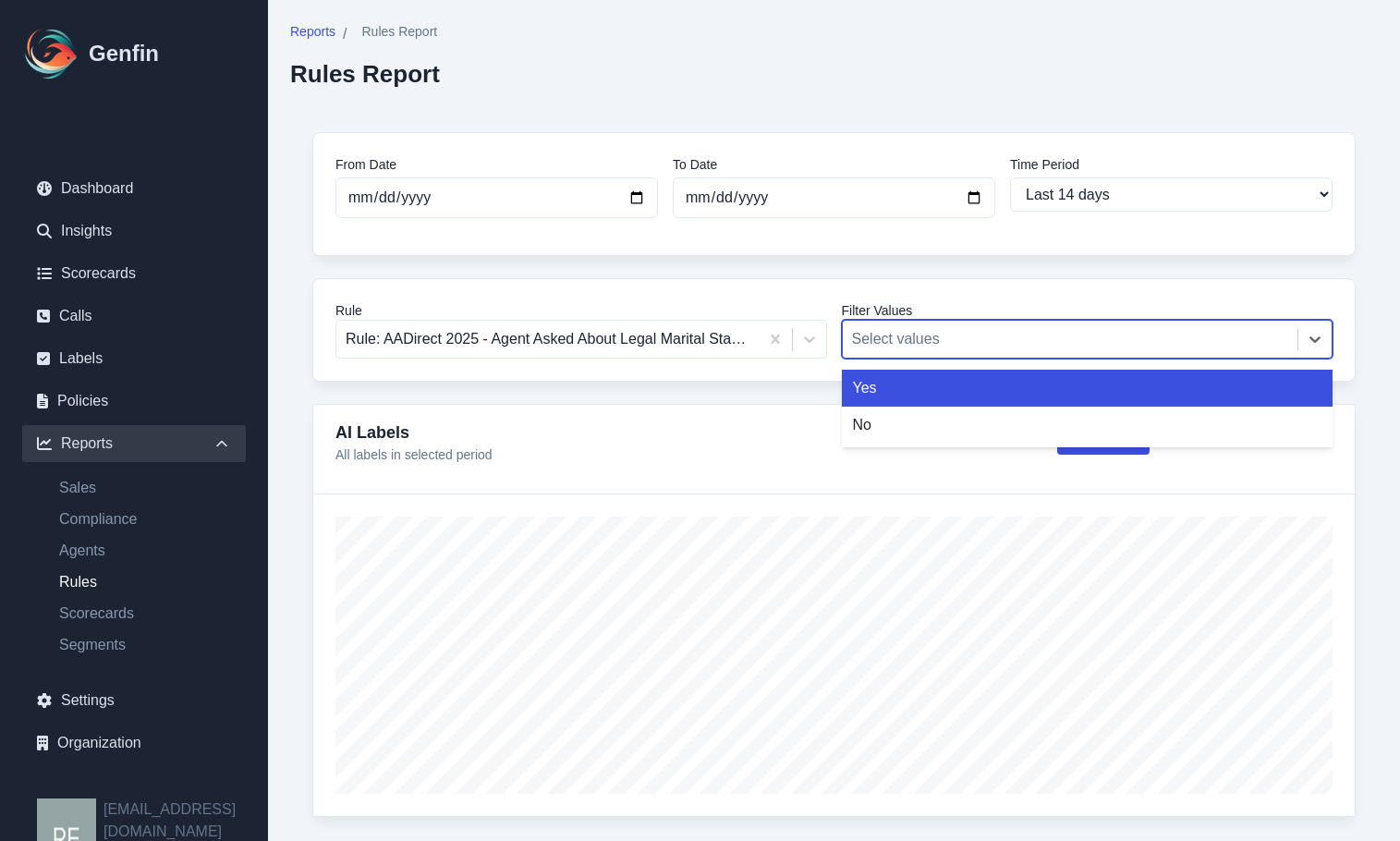
click at [975, 338] on div at bounding box center [1071, 339] width 437 height 26
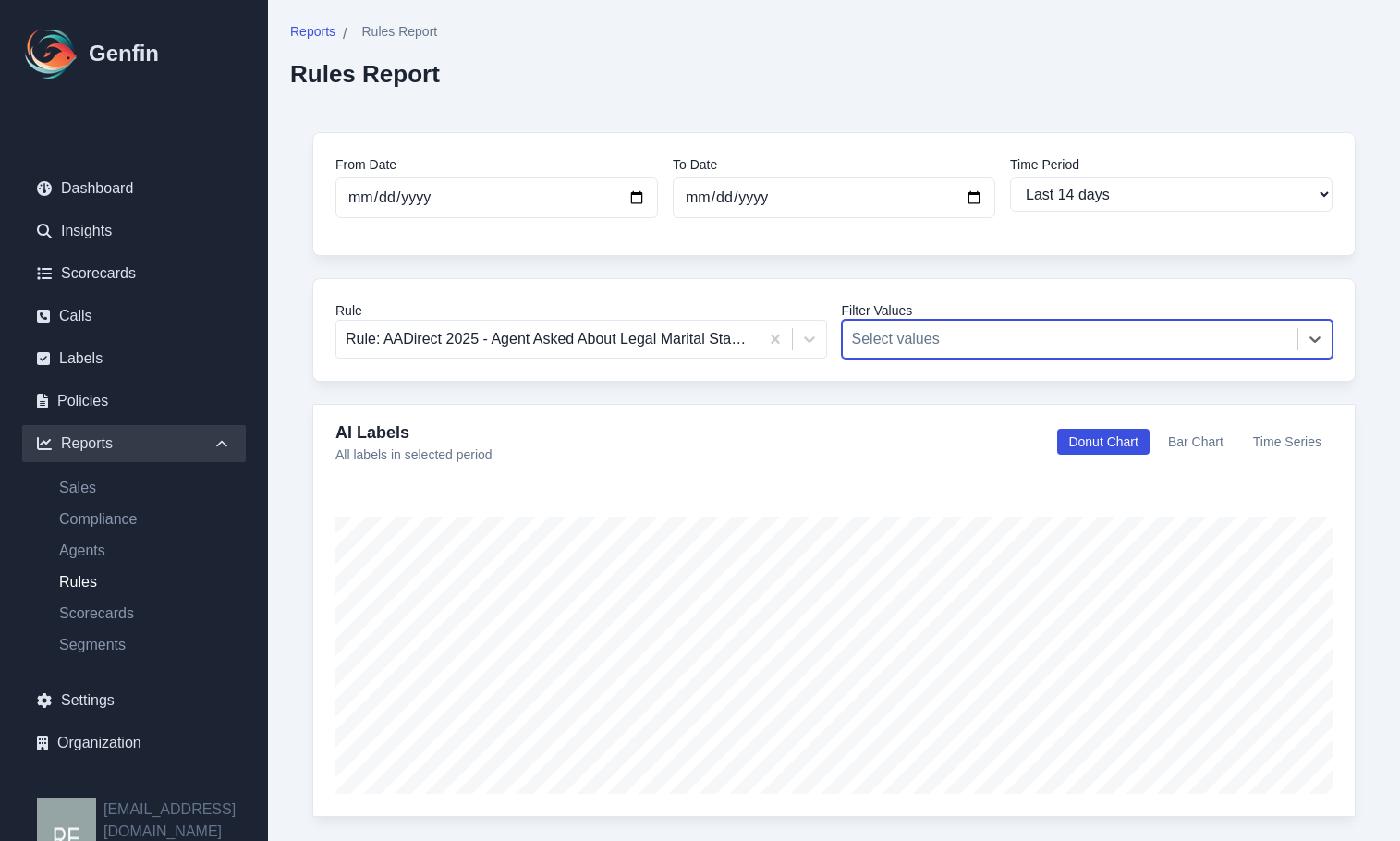
click at [974, 338] on div at bounding box center [1071, 339] width 437 height 26
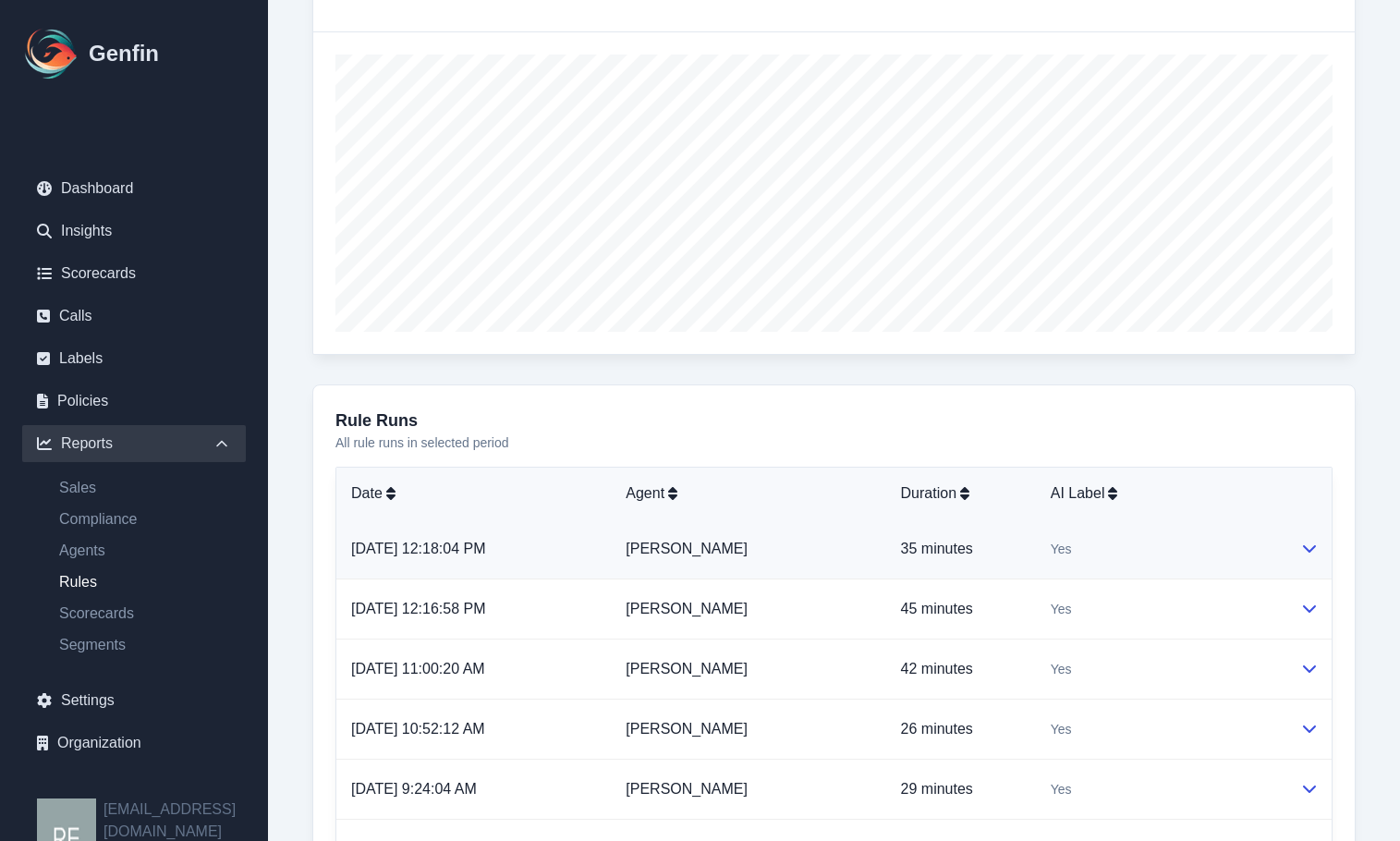
scroll to position [904, 0]
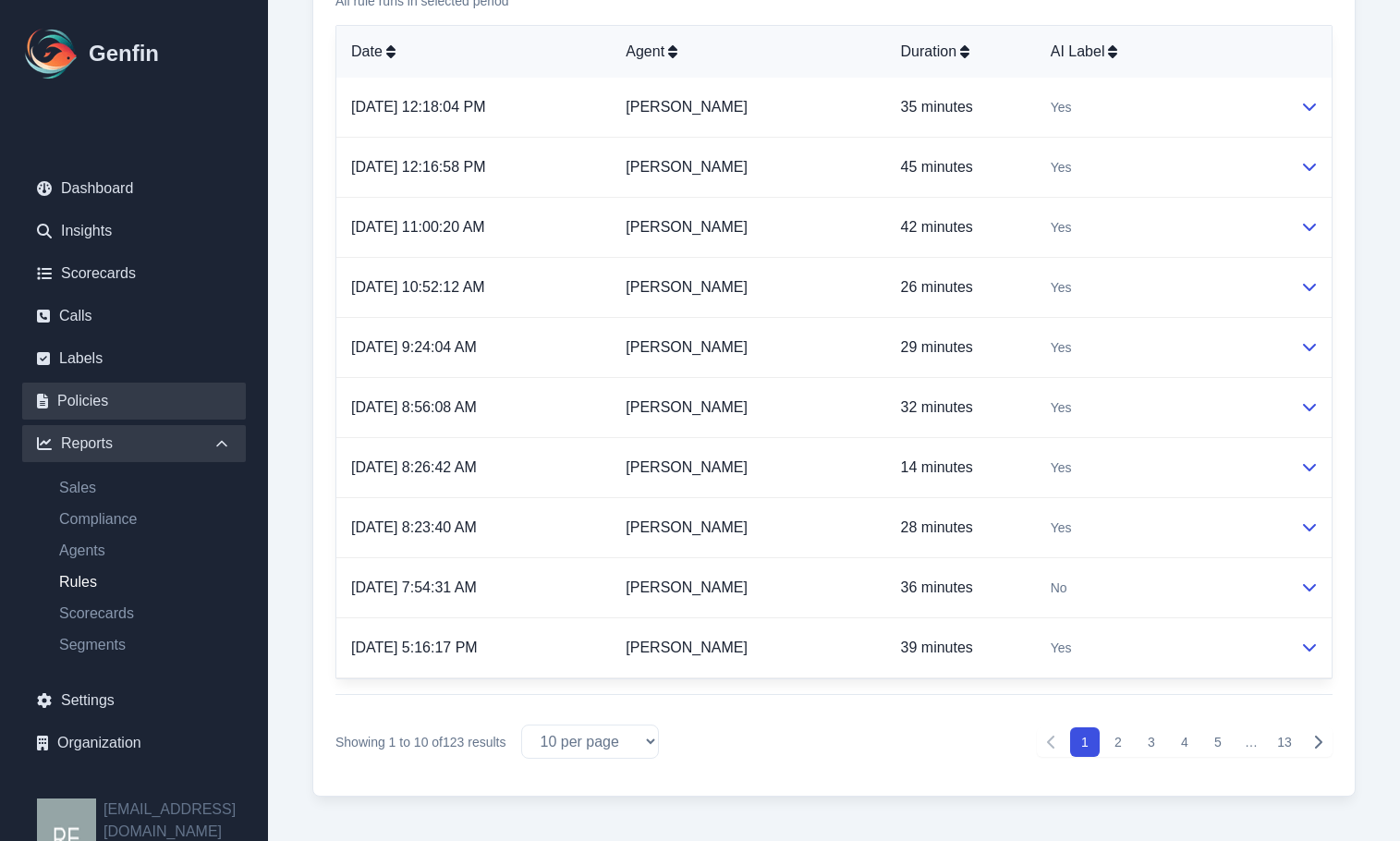
click at [90, 396] on link "Policies" at bounding box center [134, 401] width 224 height 37
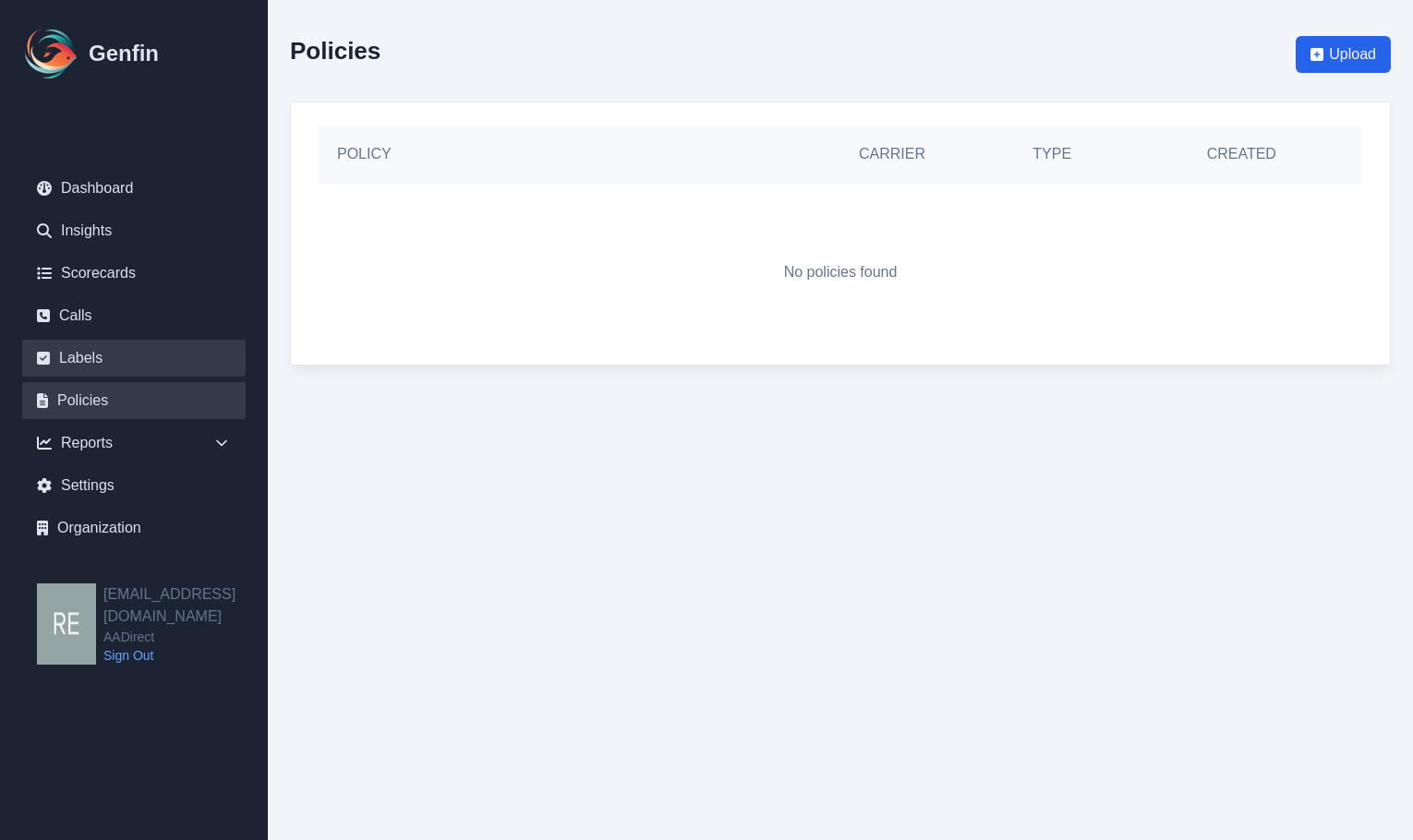
click at [107, 344] on link "Labels" at bounding box center [134, 358] width 224 height 37
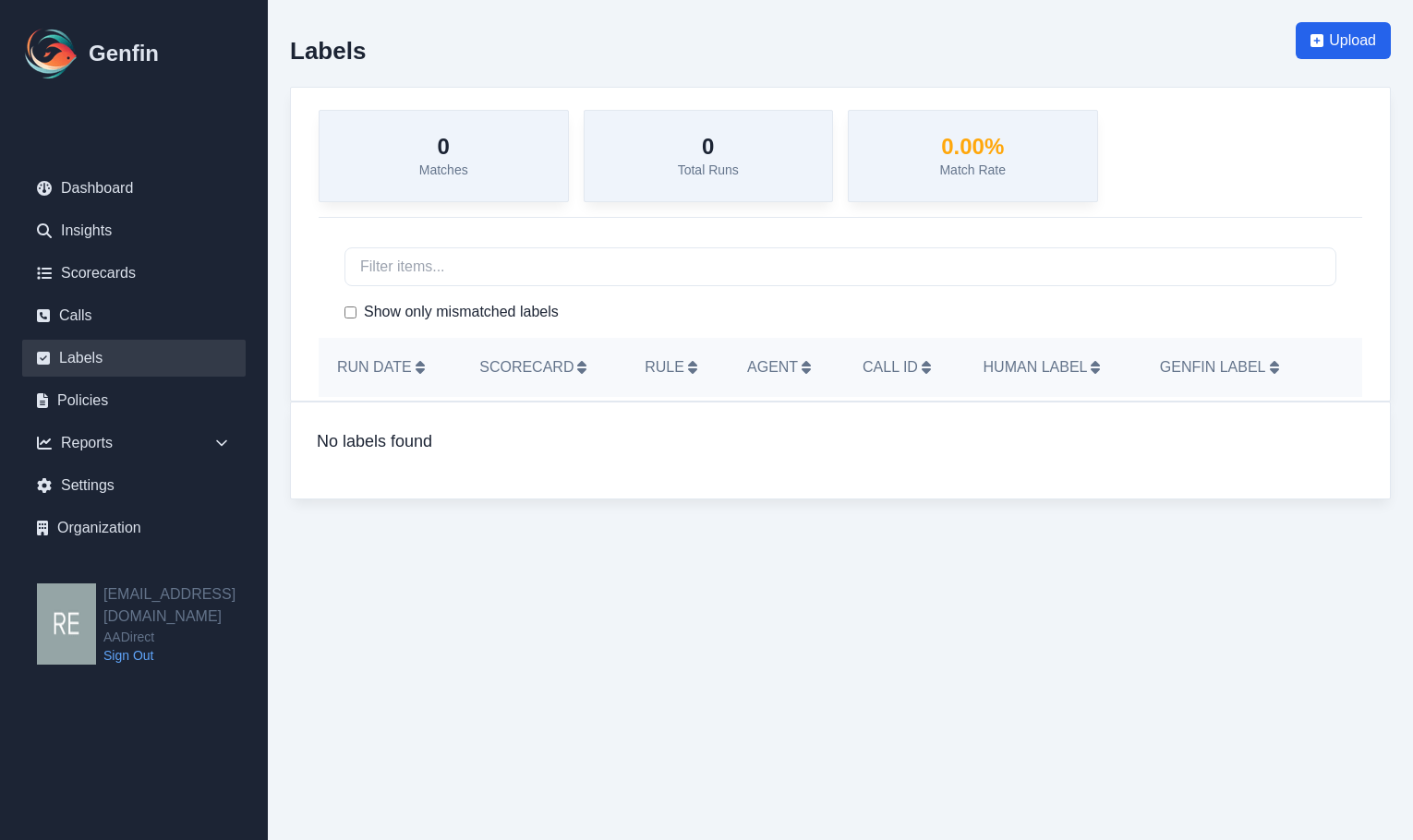
click at [94, 358] on link "Labels" at bounding box center [134, 358] width 224 height 37
click at [94, 311] on link "Calls" at bounding box center [134, 315] width 224 height 37
